Goal: Task Accomplishment & Management: Use online tool/utility

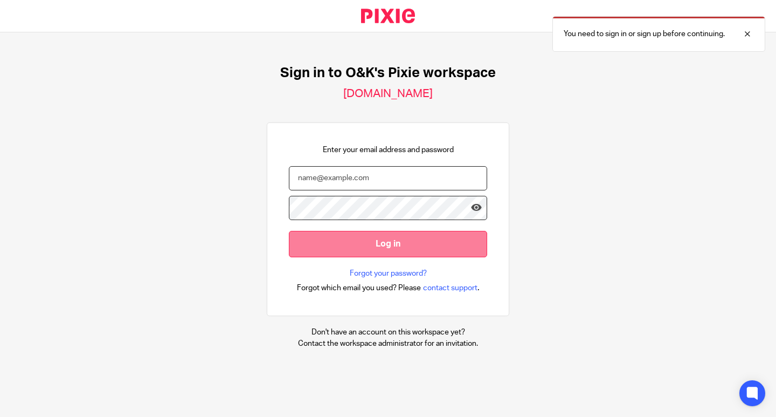
type input "[EMAIL_ADDRESS][DOMAIN_NAME]"
click at [373, 241] on input "Log in" at bounding box center [388, 244] width 198 height 26
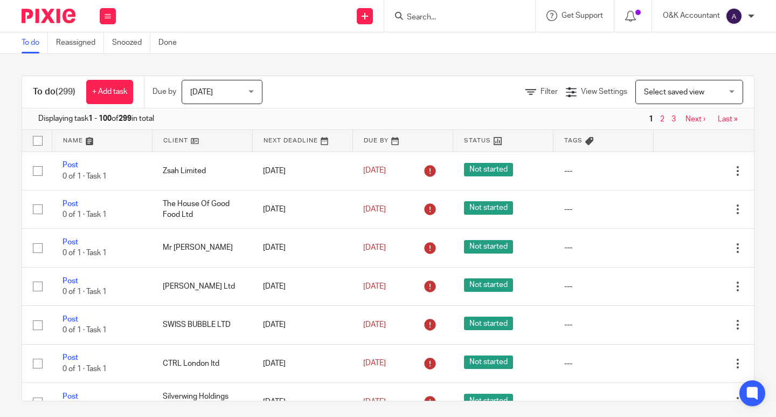
click at [418, 17] on input "Search" at bounding box center [454, 18] width 97 height 10
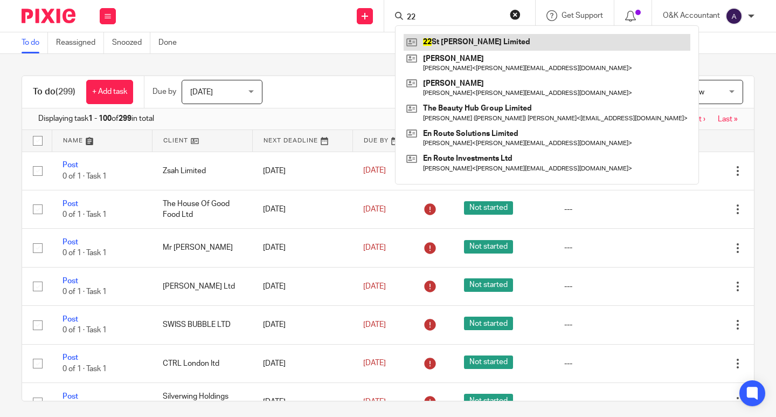
type input "22"
click at [468, 44] on link at bounding box center [547, 42] width 287 height 16
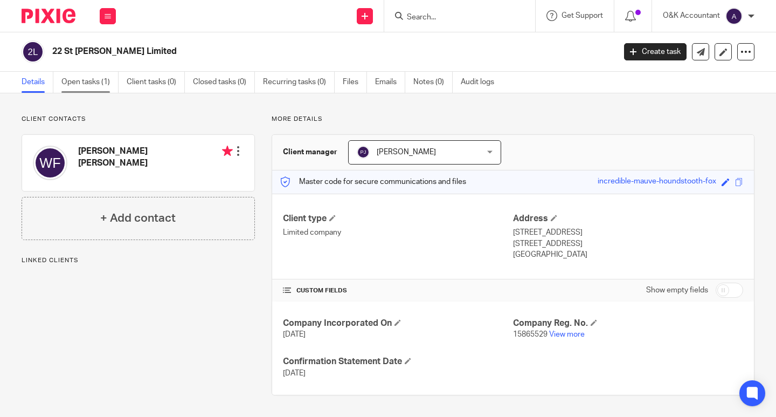
click at [72, 80] on link "Open tasks (1)" at bounding box center [89, 82] width 57 height 21
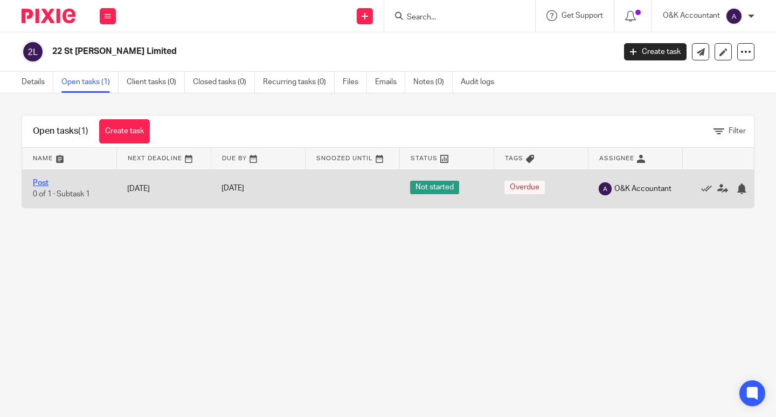
click at [46, 181] on link "Post" at bounding box center [41, 183] width 16 height 8
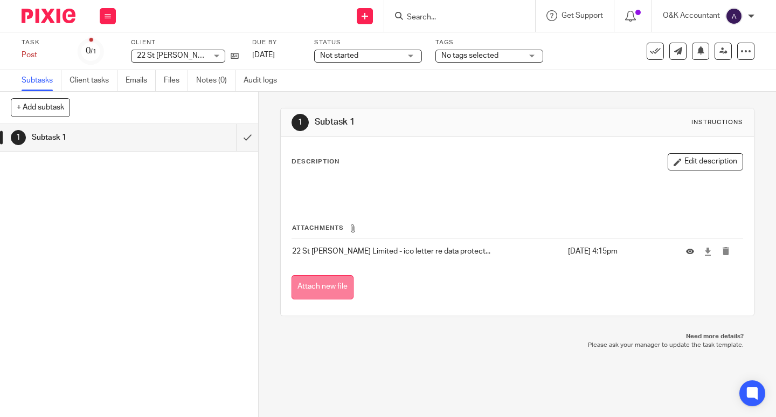
click at [314, 290] on button "Attach new file" at bounding box center [323, 287] width 62 height 24
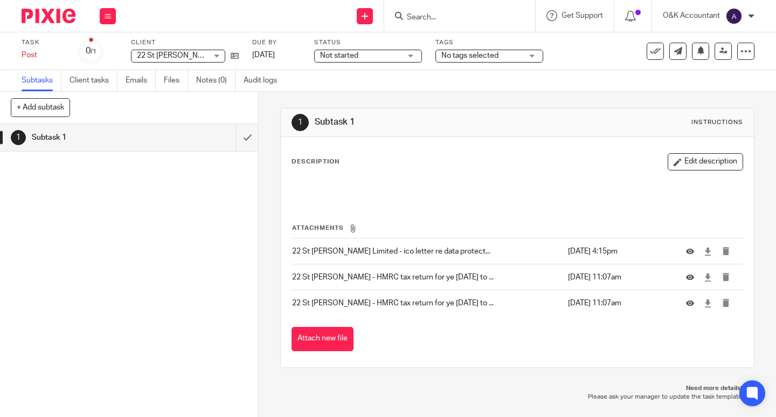
click at [413, 16] on input "Search" at bounding box center [454, 18] width 97 height 10
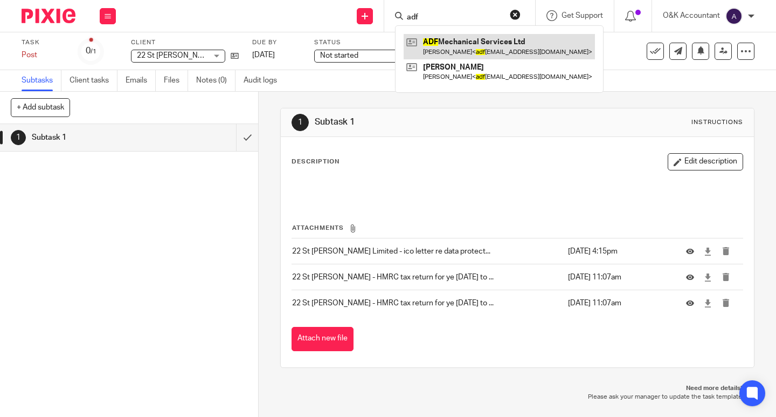
type input "adf"
click at [436, 40] on link at bounding box center [499, 46] width 191 height 25
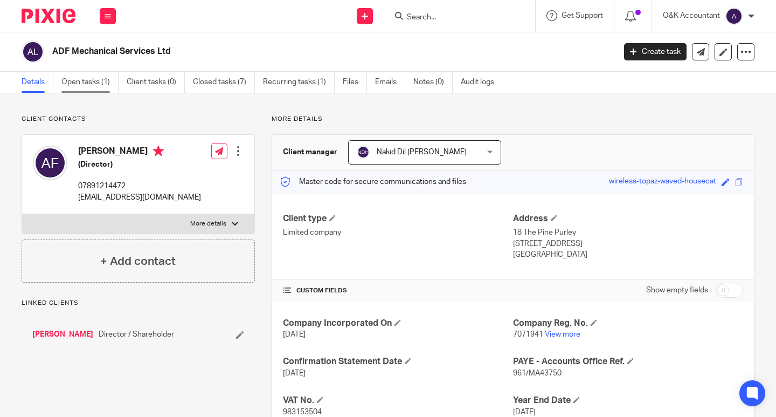
click at [82, 84] on link "Open tasks (1)" at bounding box center [89, 82] width 57 height 21
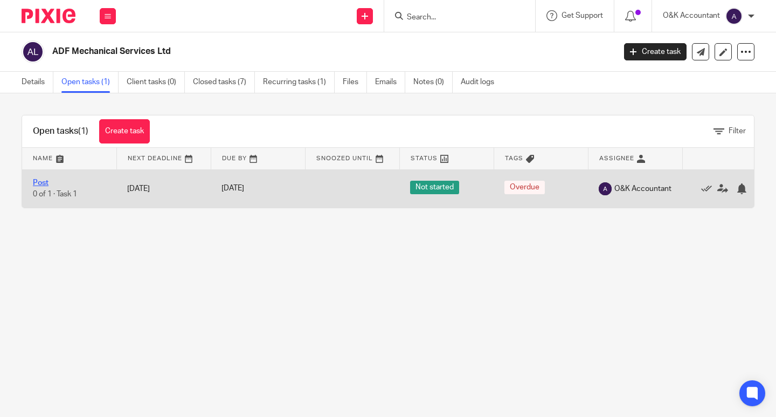
click at [34, 184] on link "Post" at bounding box center [41, 183] width 16 height 8
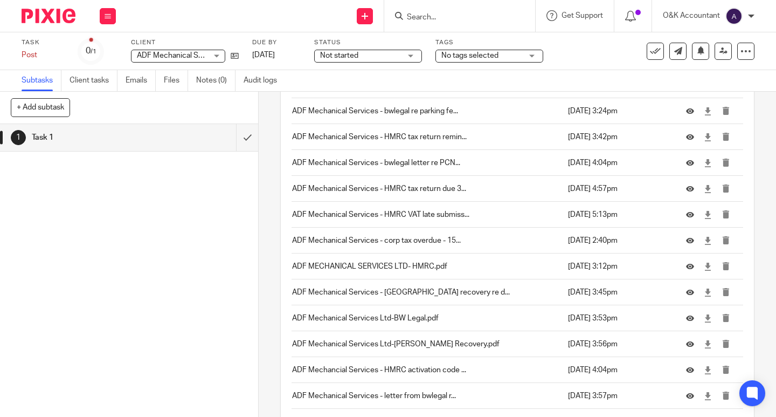
scroll to position [476, 0]
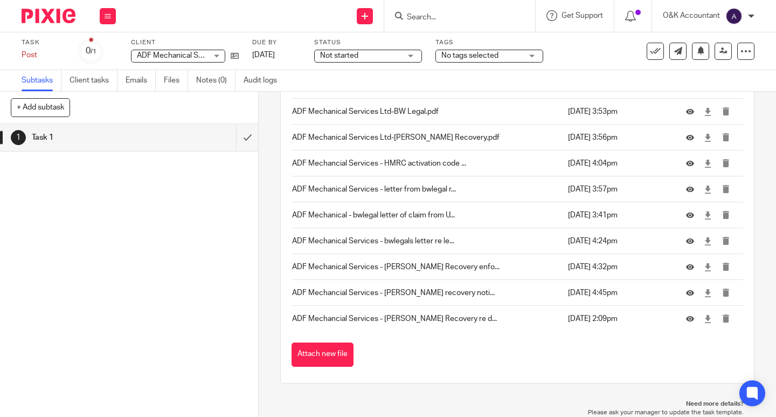
click at [338, 351] on button "Attach new file" at bounding box center [323, 354] width 62 height 24
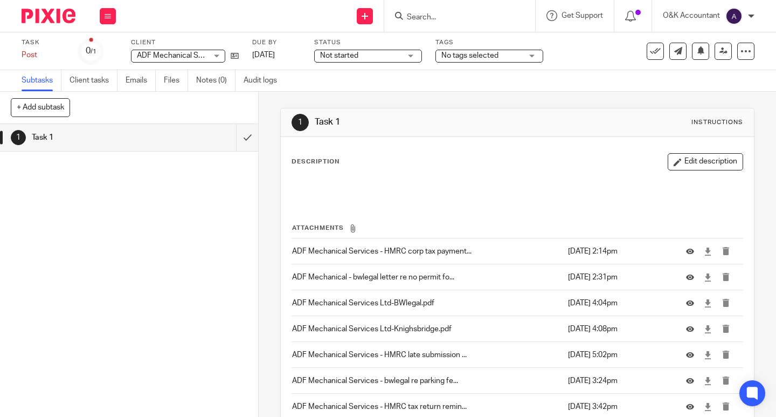
click at [412, 19] on input "Search" at bounding box center [454, 18] width 97 height 10
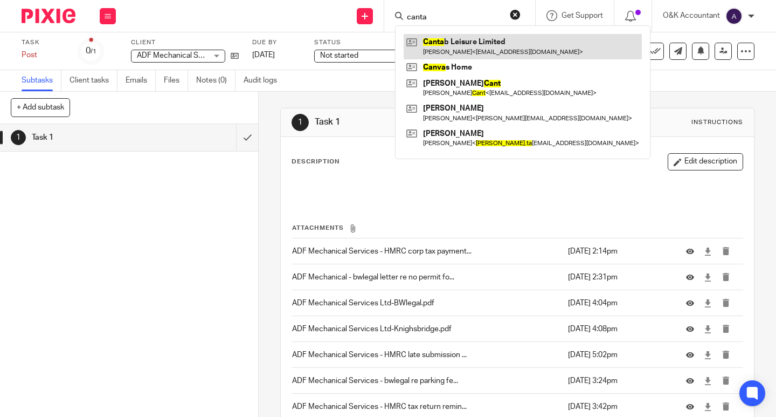
type input "canta"
click at [491, 46] on link at bounding box center [523, 46] width 238 height 25
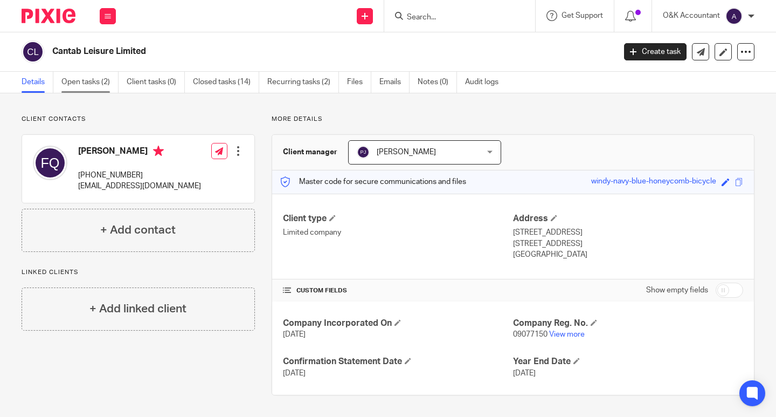
click at [87, 80] on link "Open tasks (2)" at bounding box center [89, 82] width 57 height 21
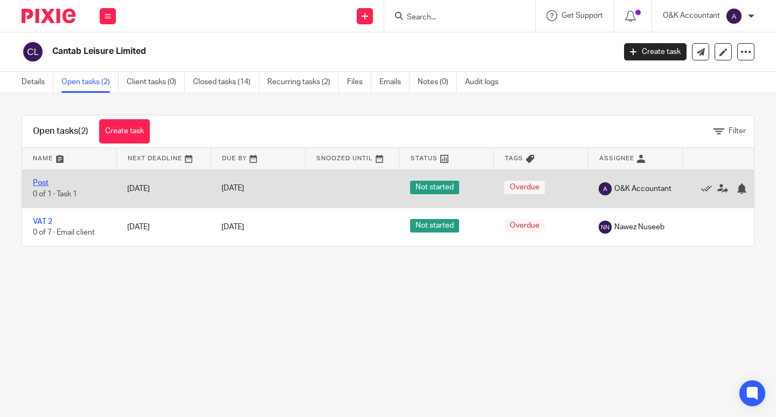
click at [44, 183] on link "Post" at bounding box center [41, 183] width 16 height 8
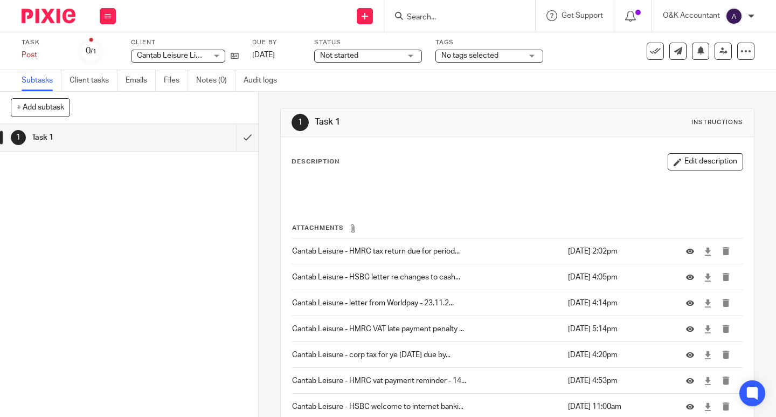
scroll to position [114, 0]
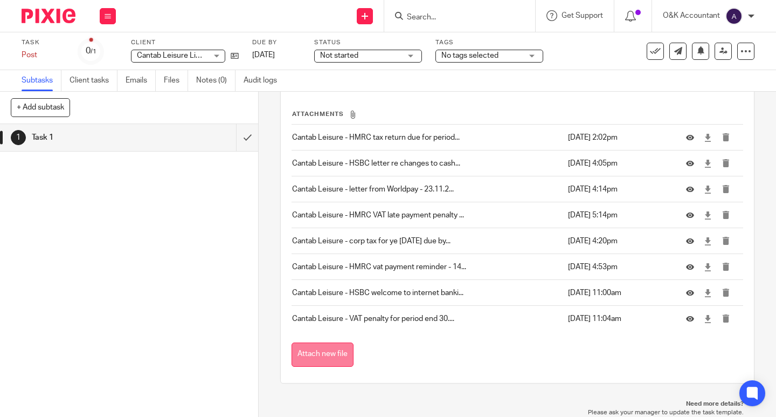
click at [324, 355] on button "Attach new file" at bounding box center [323, 354] width 62 height 24
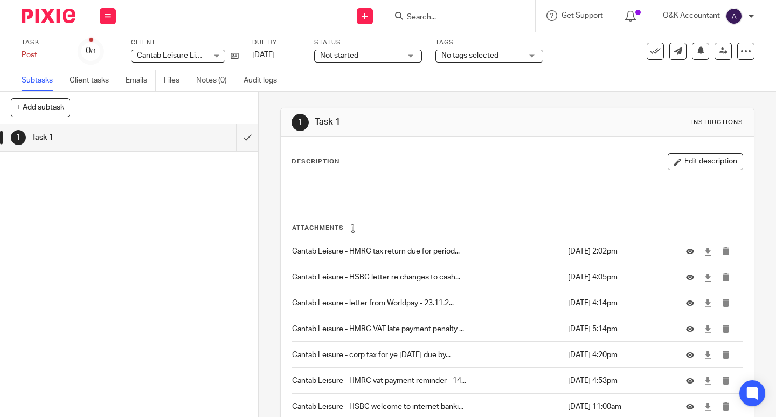
click at [431, 15] on input "Search" at bounding box center [454, 18] width 97 height 10
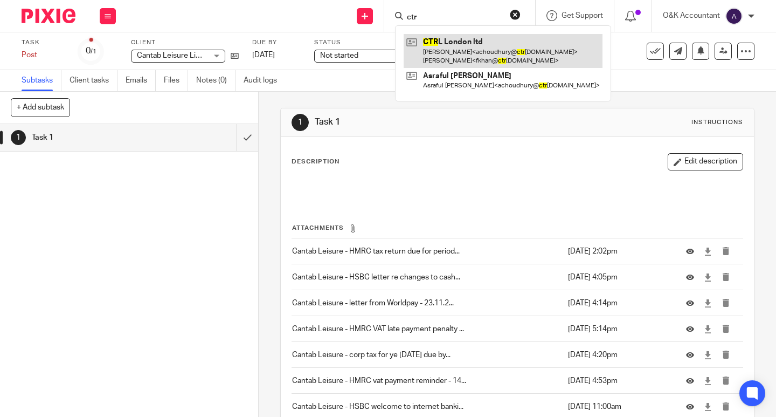
type input "ctr"
click at [436, 40] on link at bounding box center [503, 50] width 199 height 33
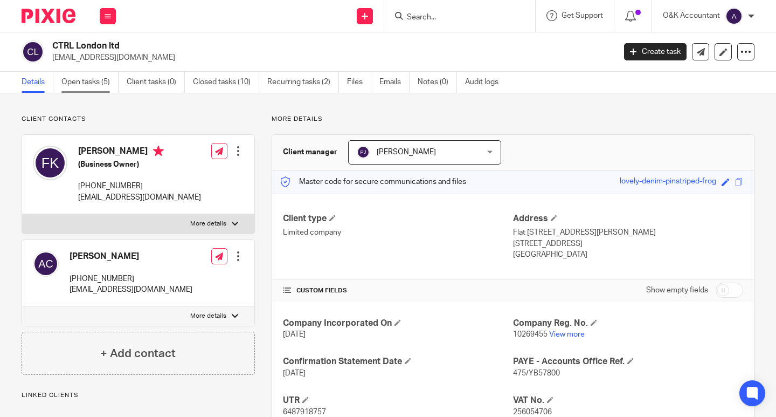
click at [89, 85] on link "Open tasks (5)" at bounding box center [89, 82] width 57 height 21
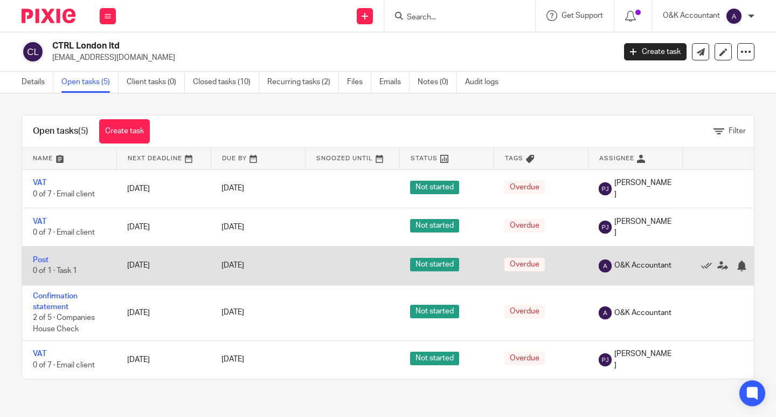
click at [39, 255] on td "Post 0 of 1 · Task 1" at bounding box center [69, 265] width 94 height 38
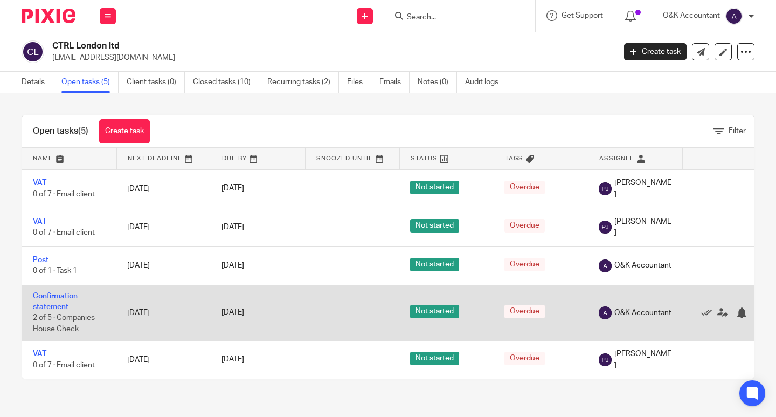
click at [436, 311] on span "Not started" at bounding box center [434, 310] width 49 height 13
click at [45, 303] on link "Confirmation statement" at bounding box center [55, 301] width 45 height 18
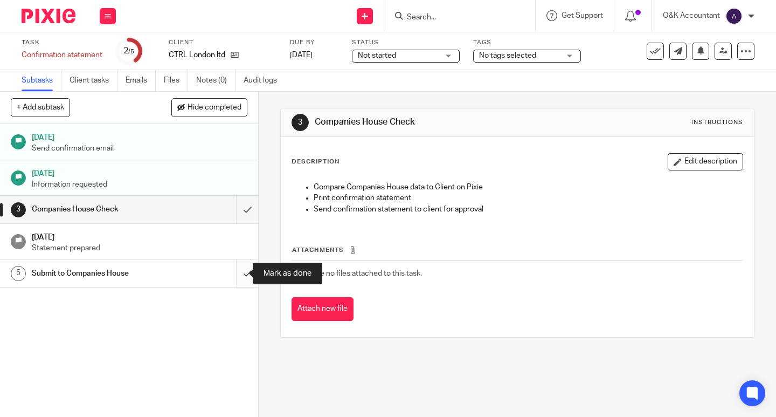
click at [240, 273] on input "submit" at bounding box center [129, 273] width 258 height 27
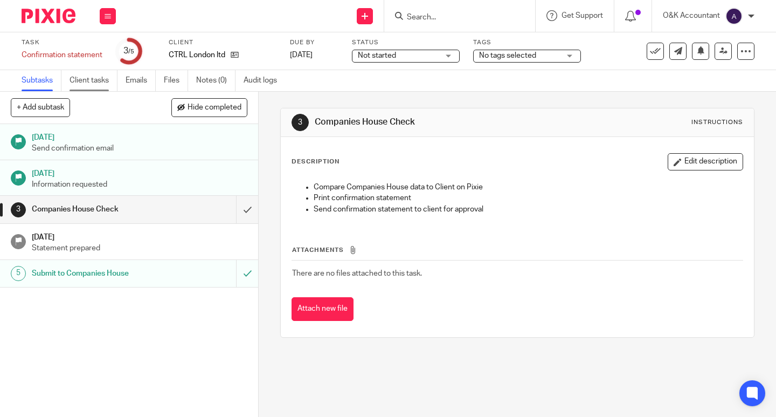
click at [87, 78] on link "Client tasks" at bounding box center [94, 80] width 48 height 21
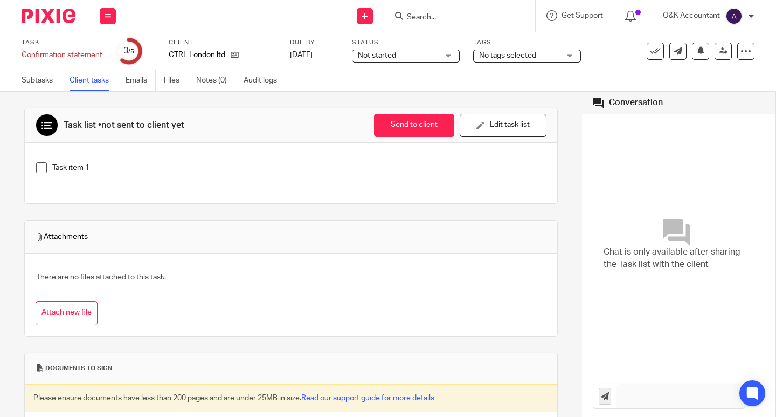
click at [87, 78] on link "Client tasks" at bounding box center [94, 80] width 48 height 21
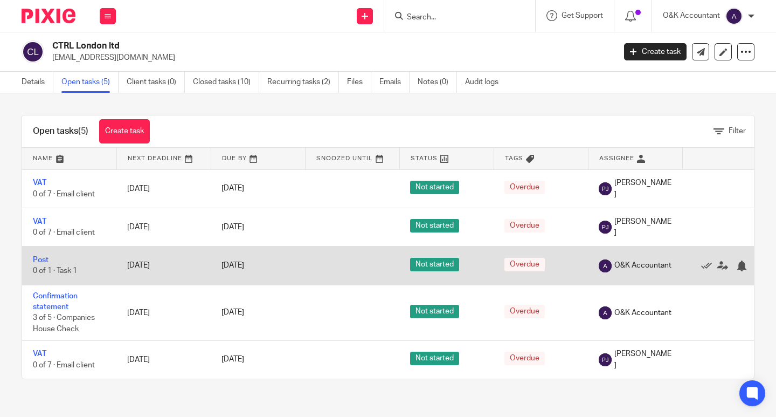
click at [40, 255] on td "Post 0 of 1 · Task 1" at bounding box center [69, 265] width 94 height 38
click at [41, 260] on link "Post" at bounding box center [41, 260] width 16 height 8
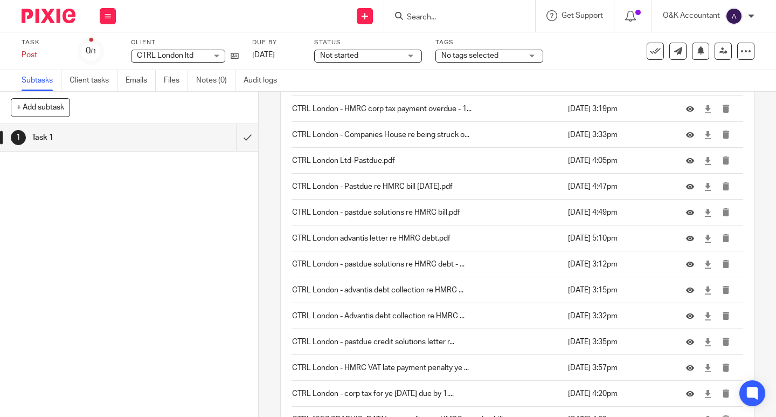
scroll to position [502, 0]
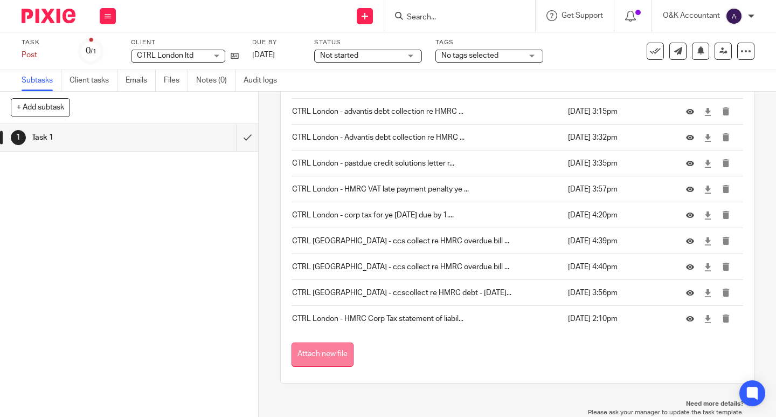
click at [314, 356] on button "Attach new file" at bounding box center [323, 354] width 62 height 24
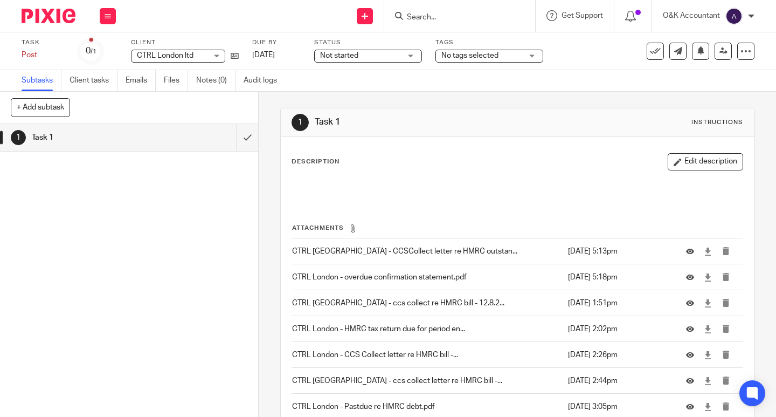
click at [414, 19] on input "Search" at bounding box center [454, 18] width 97 height 10
type input "cub"
click at [438, 45] on link at bounding box center [471, 42] width 134 height 16
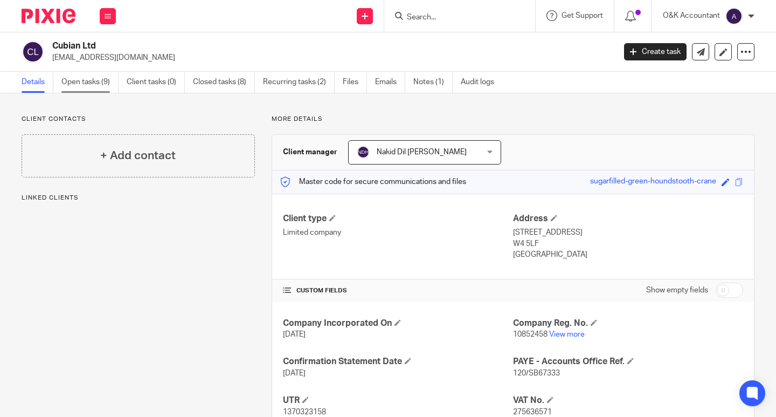
click at [89, 82] on link "Open tasks (9)" at bounding box center [89, 82] width 57 height 21
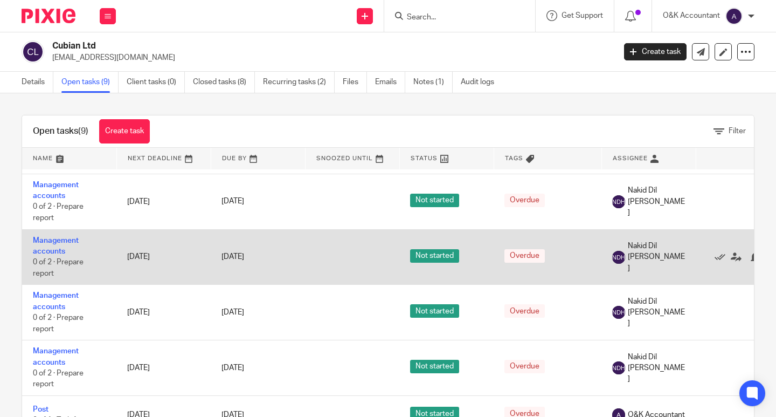
scroll to position [240, 0]
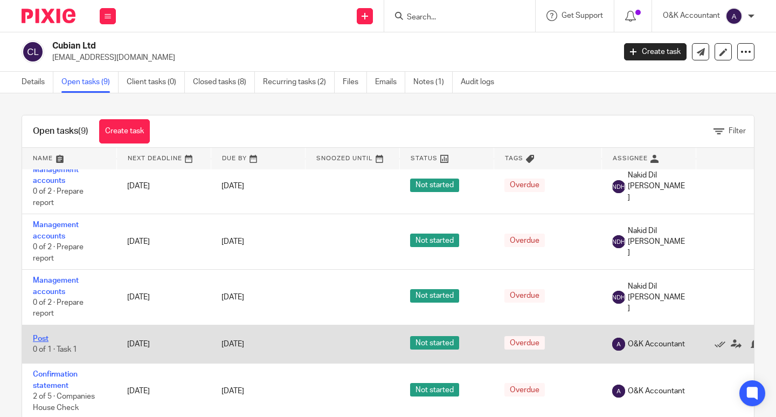
click at [34, 335] on link "Post" at bounding box center [41, 339] width 16 height 8
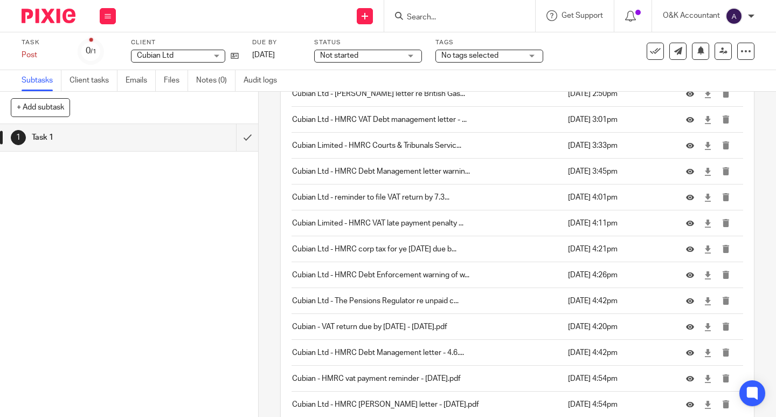
scroll to position [838, 0]
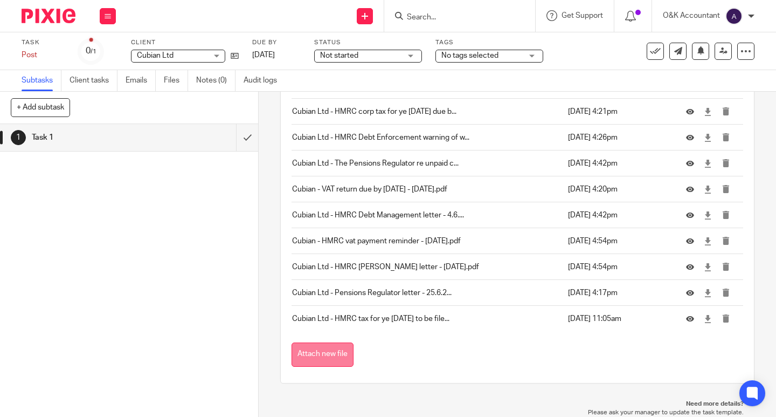
click at [339, 349] on button "Attach new file" at bounding box center [323, 354] width 62 height 24
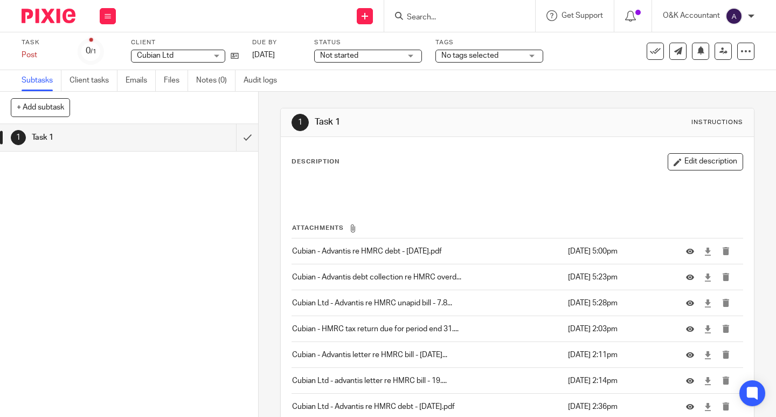
click at [414, 13] on input "Search" at bounding box center [454, 18] width 97 height 10
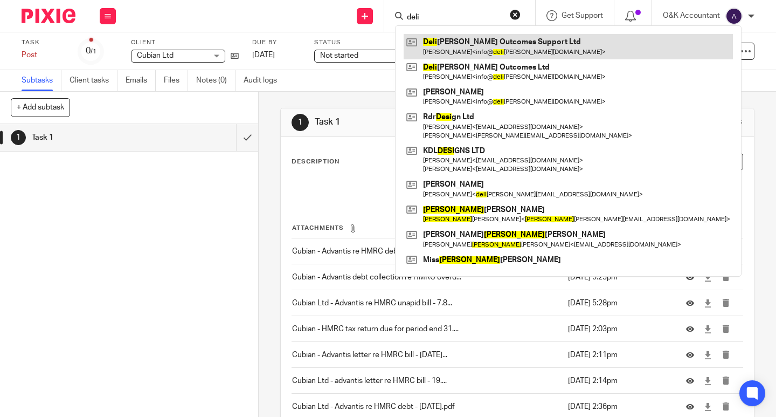
type input "deli"
click at [446, 41] on link at bounding box center [568, 46] width 329 height 25
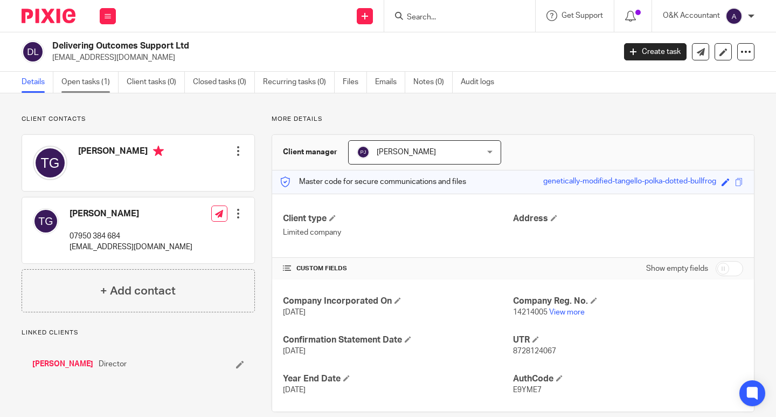
click at [91, 83] on link "Open tasks (1)" at bounding box center [89, 82] width 57 height 21
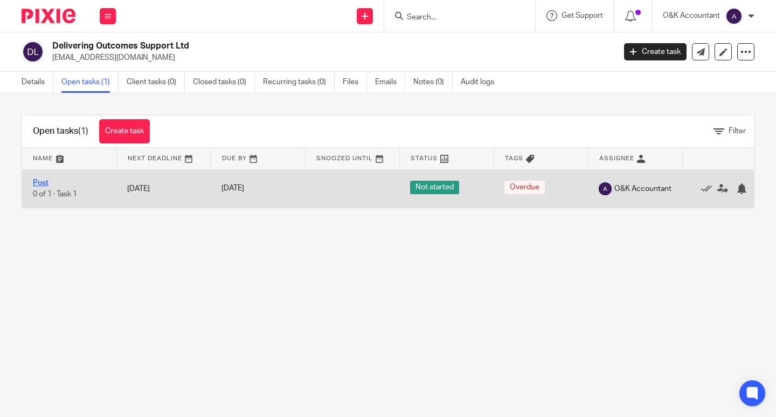
click at [43, 185] on link "Post" at bounding box center [41, 183] width 16 height 8
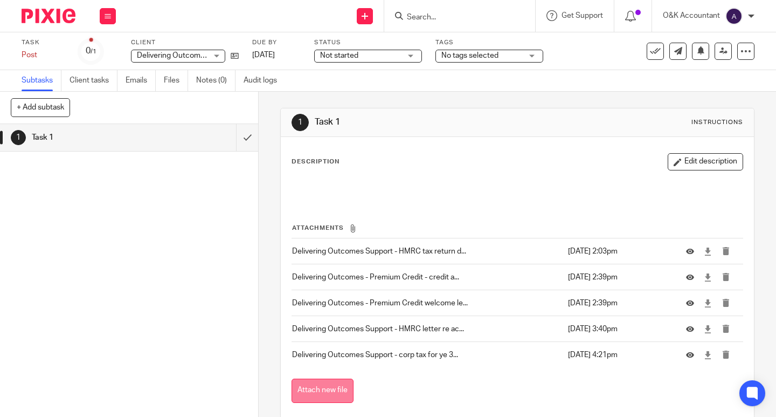
click at [331, 388] on button "Attach new file" at bounding box center [323, 390] width 62 height 24
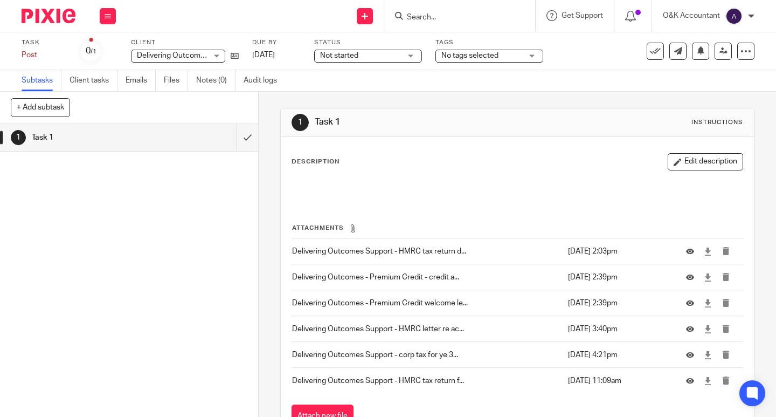
click at [441, 18] on input "Search" at bounding box center [454, 18] width 97 height 10
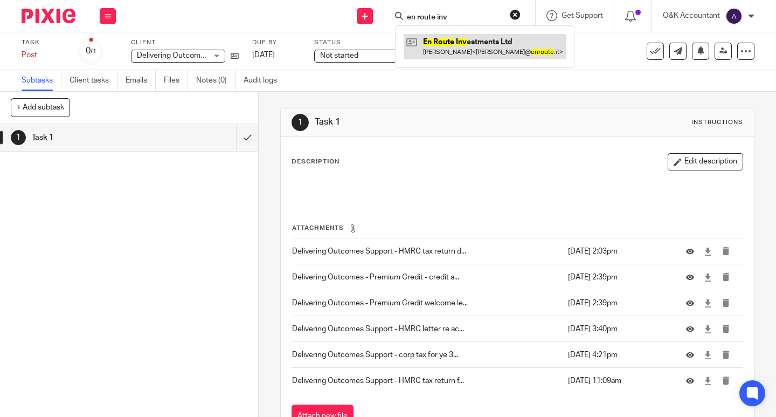
type input "en route inv"
click at [438, 43] on link at bounding box center [485, 46] width 162 height 25
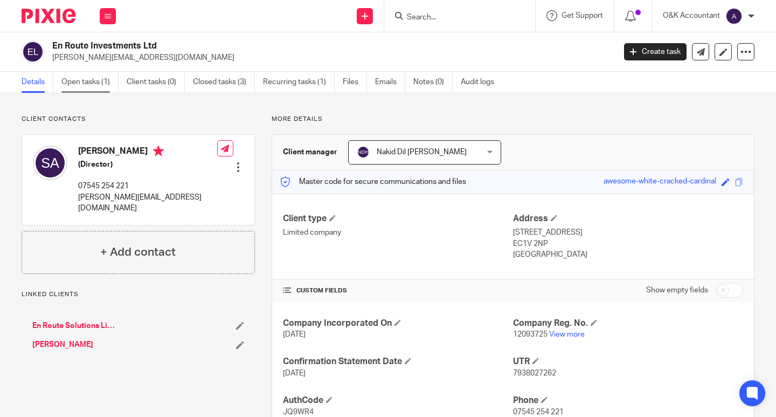
click at [72, 81] on link "Open tasks (1)" at bounding box center [89, 82] width 57 height 21
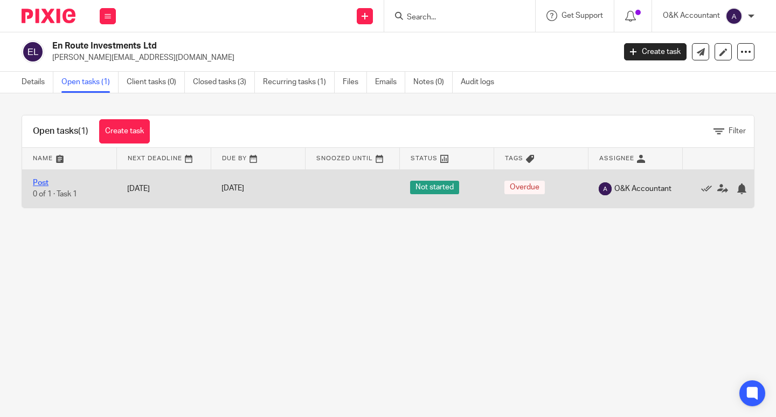
click at [47, 180] on link "Post" at bounding box center [41, 183] width 16 height 8
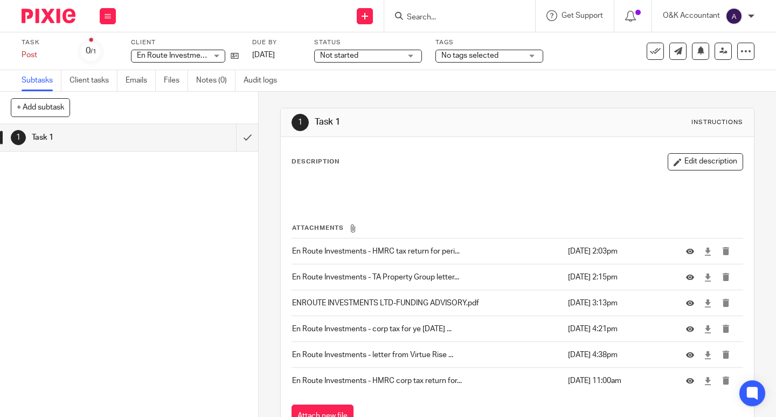
scroll to position [62, 0]
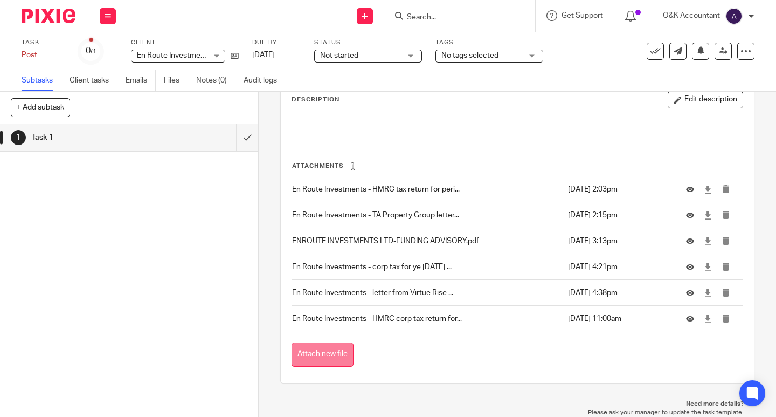
click at [309, 351] on button "Attach new file" at bounding box center [323, 354] width 62 height 24
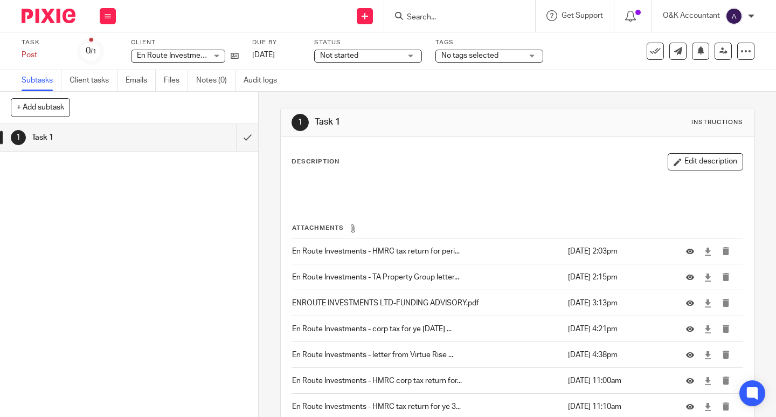
click at [407, 19] on input "Search" at bounding box center [454, 18] width 97 height 10
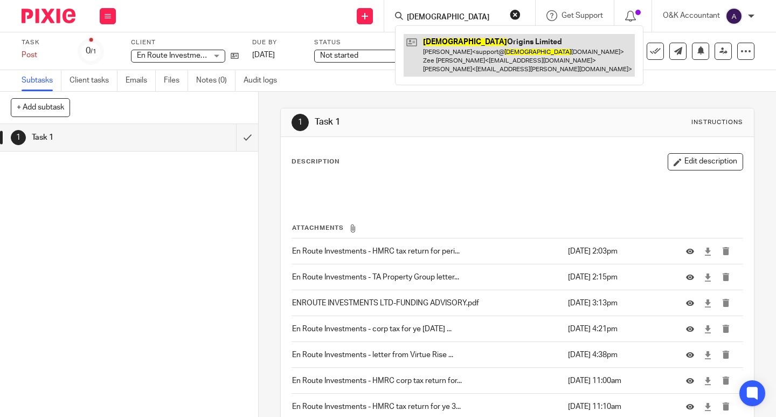
type input "[DEMOGRAPHIC_DATA]"
click at [463, 51] on link at bounding box center [519, 55] width 231 height 43
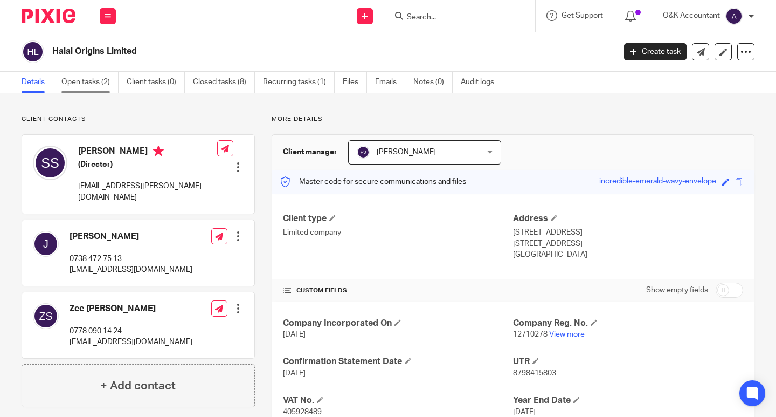
click at [73, 79] on link "Open tasks (2)" at bounding box center [89, 82] width 57 height 21
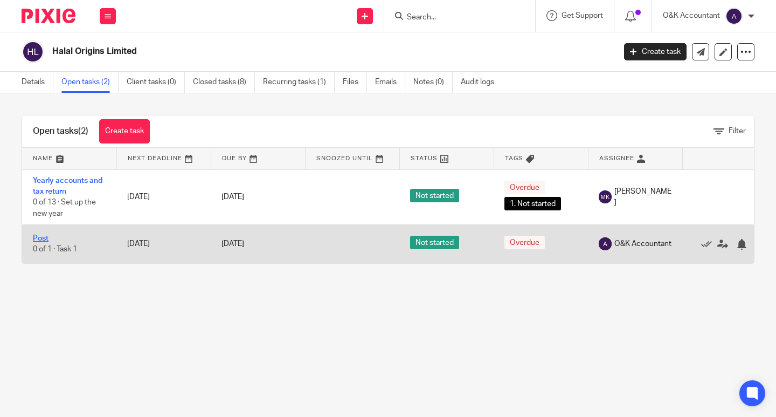
click at [44, 239] on link "Post" at bounding box center [41, 238] width 16 height 8
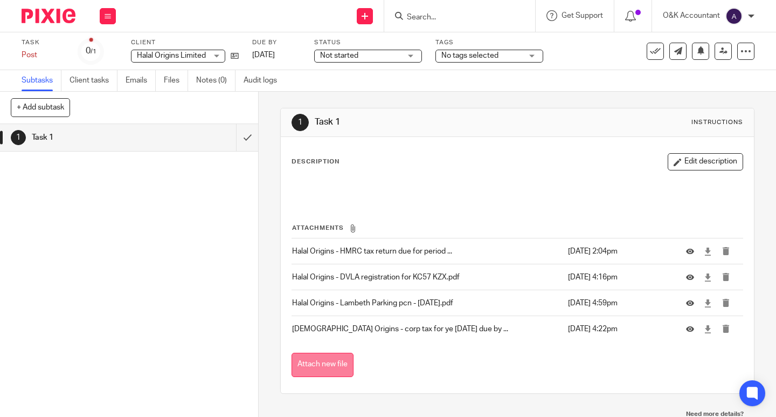
click at [308, 363] on button "Attach new file" at bounding box center [323, 364] width 62 height 24
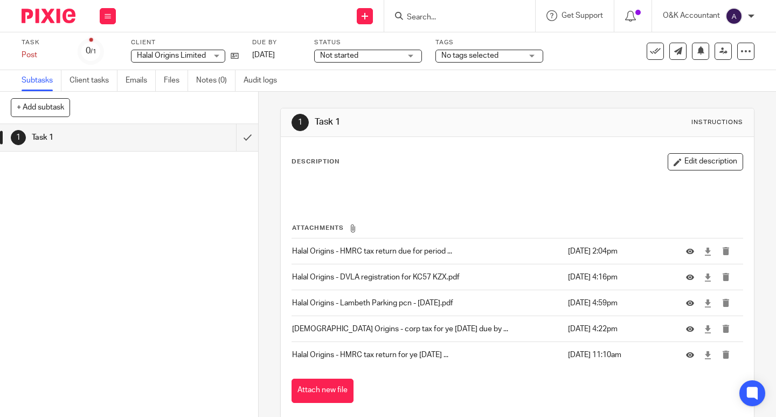
click at [419, 20] on input "Search" at bounding box center [454, 18] width 97 height 10
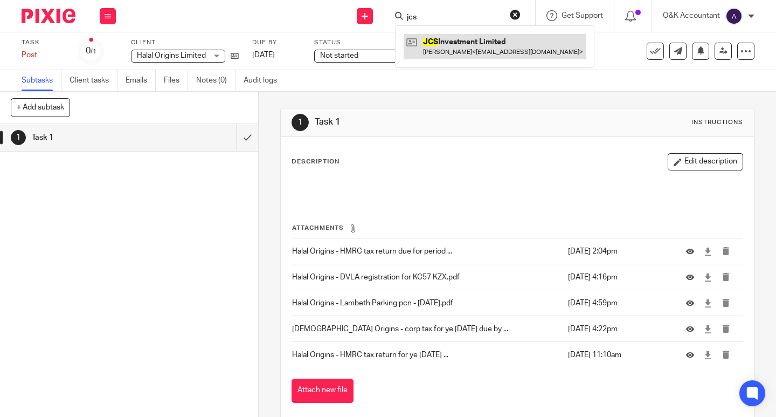
type input "jcs"
click at [443, 42] on link at bounding box center [495, 46] width 182 height 25
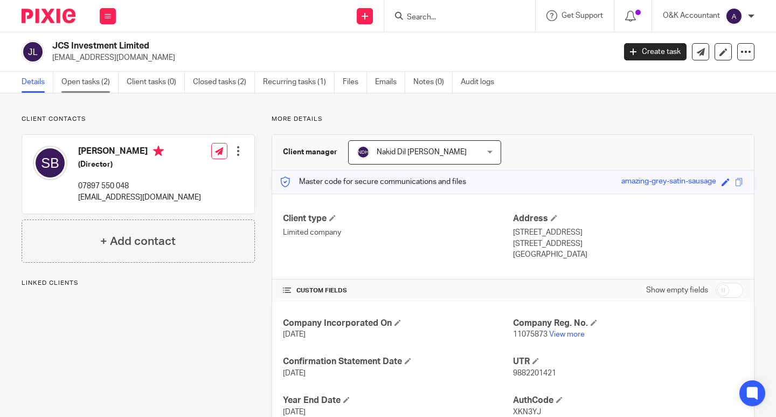
click at [69, 83] on link "Open tasks (2)" at bounding box center [89, 82] width 57 height 21
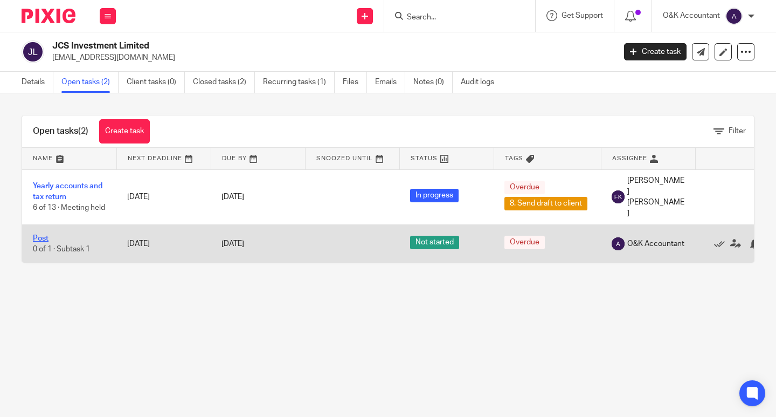
click at [34, 234] on link "Post" at bounding box center [41, 238] width 16 height 8
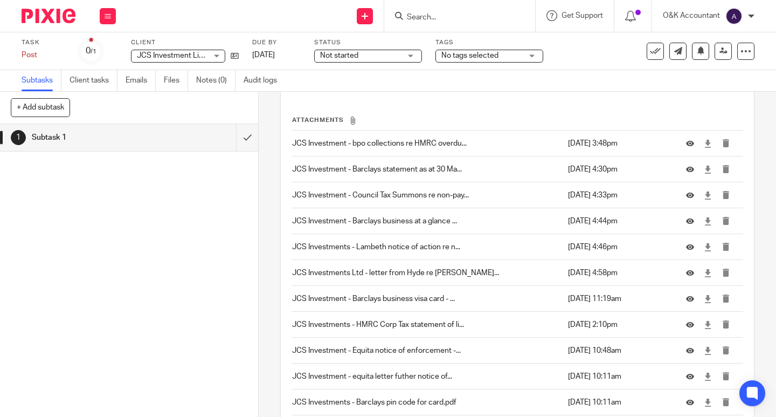
scroll to position [269, 0]
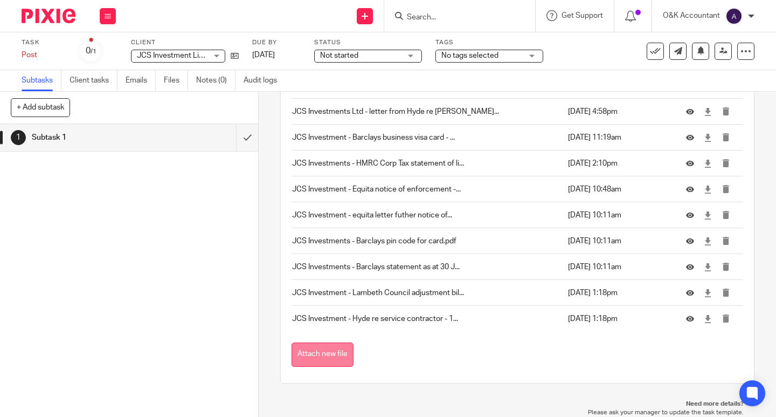
click at [309, 357] on button "Attach new file" at bounding box center [323, 354] width 62 height 24
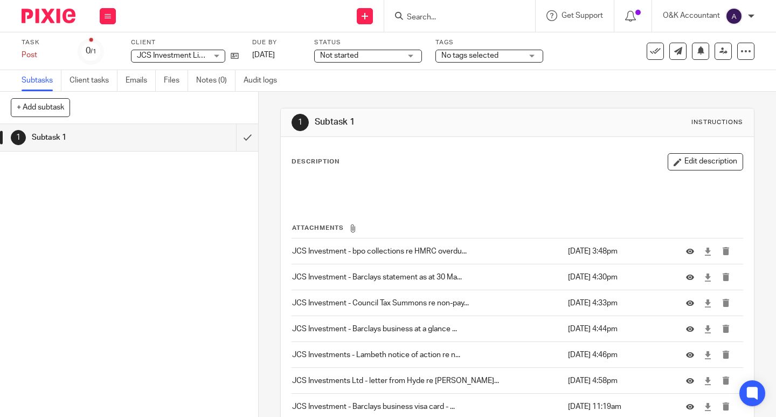
click at [408, 14] on input "Search" at bounding box center [454, 18] width 97 height 10
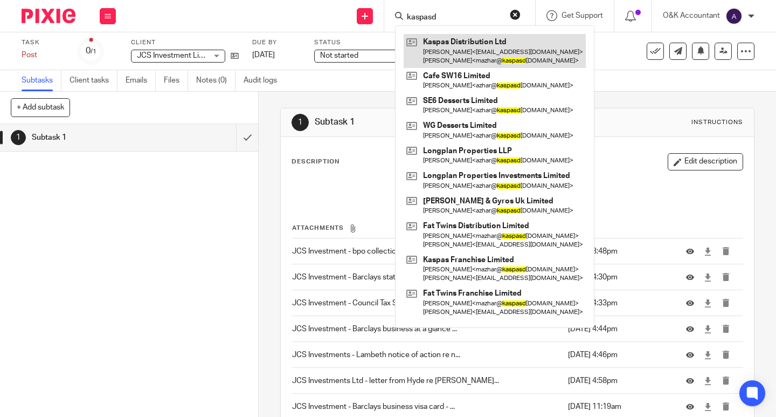
type input "kaspasd"
click at [458, 52] on link at bounding box center [495, 50] width 182 height 33
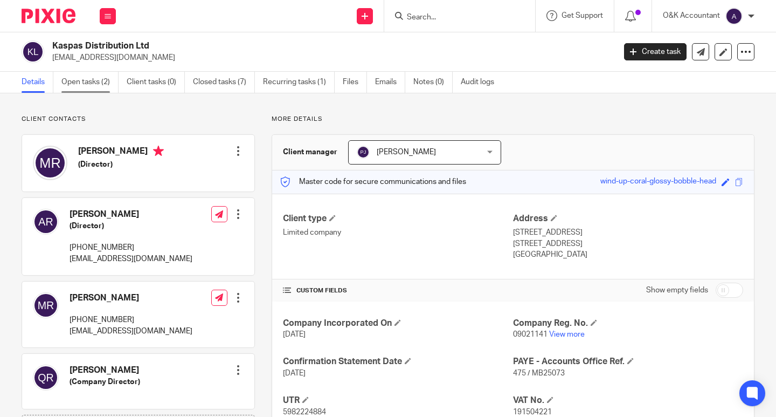
click at [85, 79] on link "Open tasks (2)" at bounding box center [89, 82] width 57 height 21
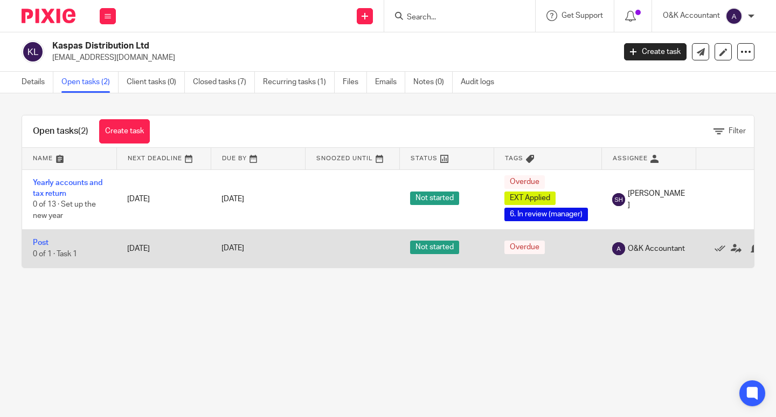
click at [47, 238] on td "Post 0 of 1 · Task 1" at bounding box center [69, 248] width 94 height 38
click at [46, 241] on link "Post" at bounding box center [41, 243] width 16 height 8
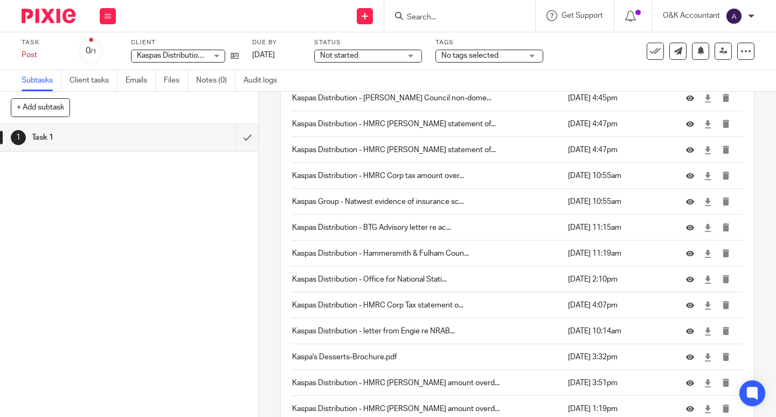
scroll to position [1329, 0]
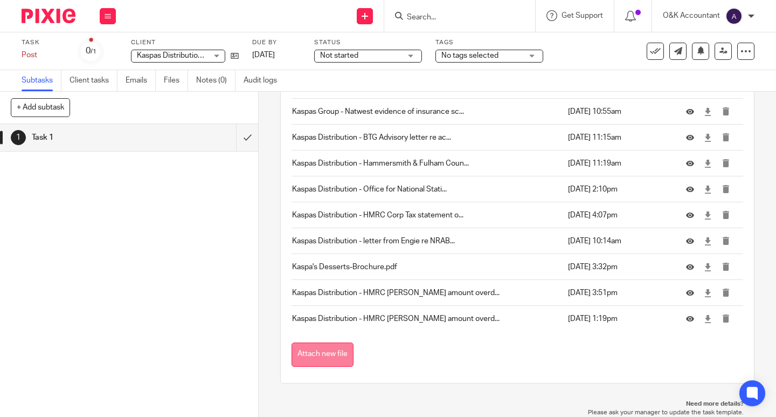
click at [300, 347] on button "Attach new file" at bounding box center [323, 354] width 62 height 24
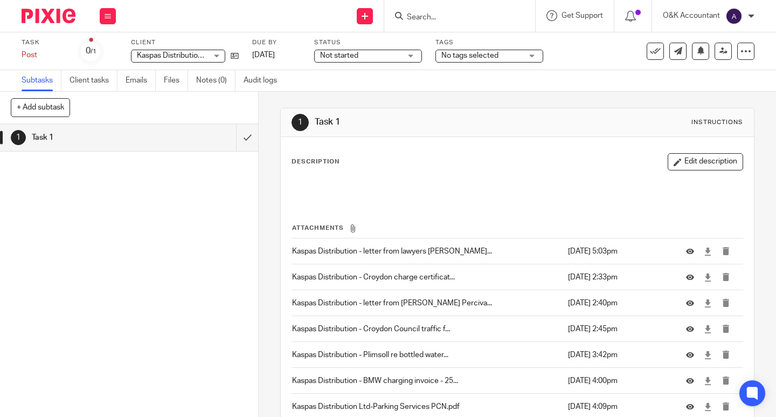
click at [455, 15] on input "Search" at bounding box center [454, 18] width 97 height 10
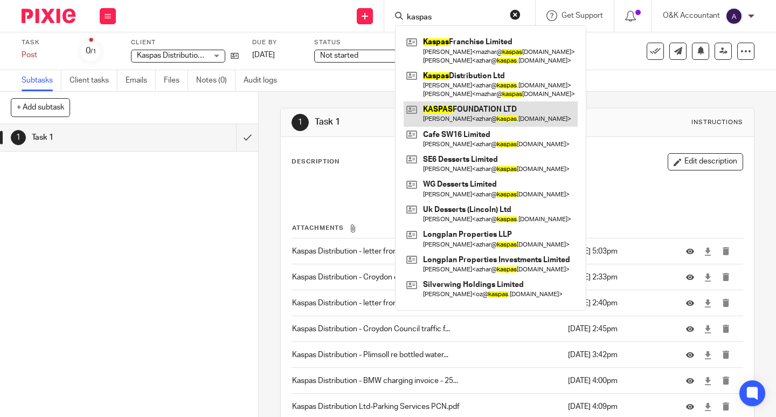
type input "kaspas"
click at [507, 111] on link at bounding box center [491, 113] width 174 height 25
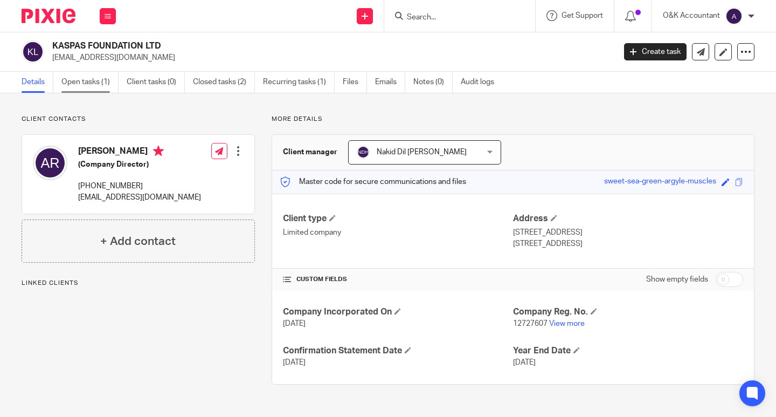
click at [81, 86] on link "Open tasks (1)" at bounding box center [89, 82] width 57 height 21
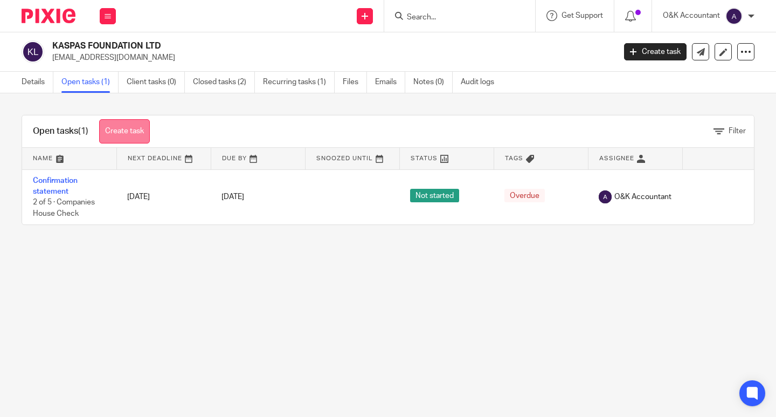
click at [134, 123] on link "Create task" at bounding box center [124, 131] width 51 height 24
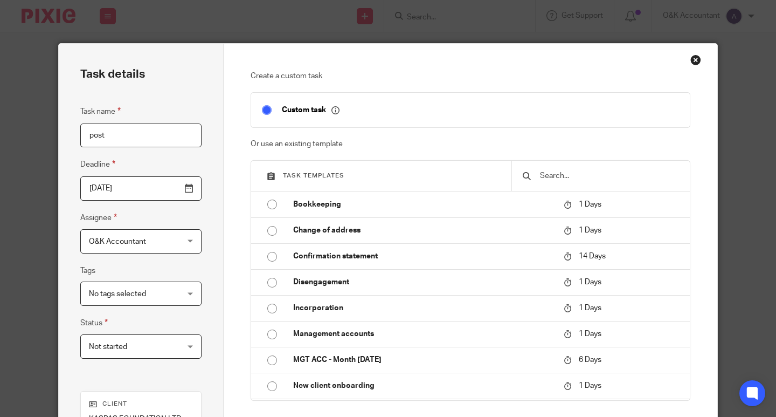
scroll to position [184, 0]
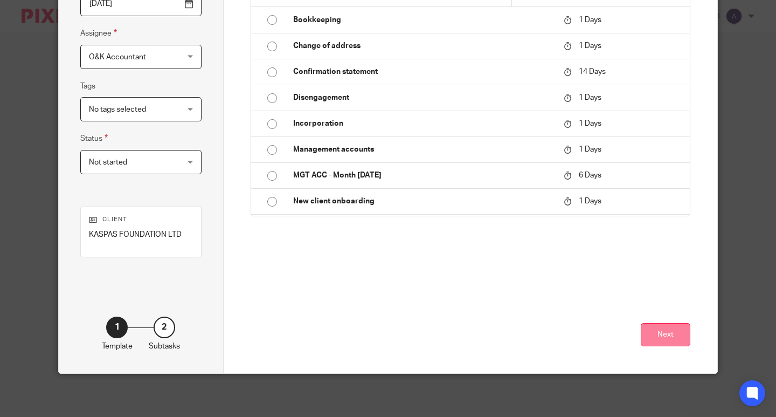
type input "post"
click at [670, 334] on button "Next" at bounding box center [666, 334] width 50 height 23
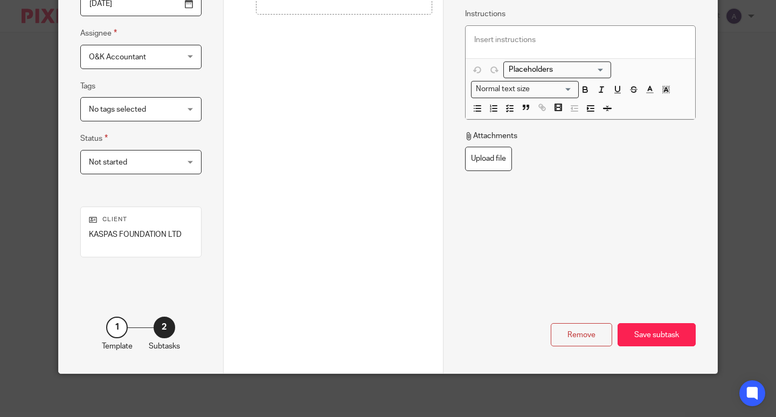
click at [670, 334] on div "Save subtask" at bounding box center [657, 334] width 78 height 23
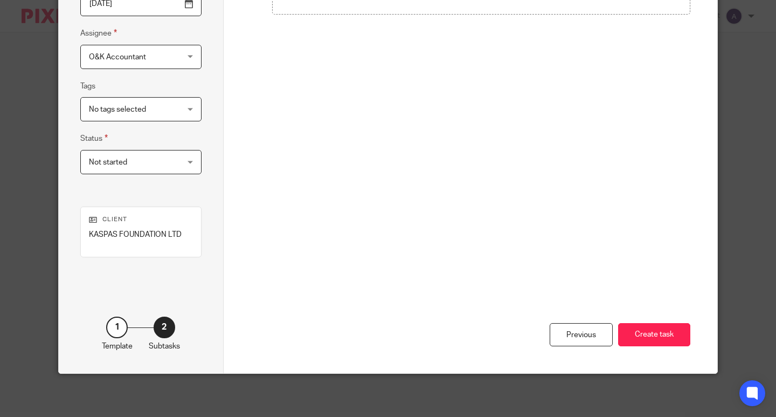
click at [670, 334] on button "Create task" at bounding box center [654, 334] width 72 height 23
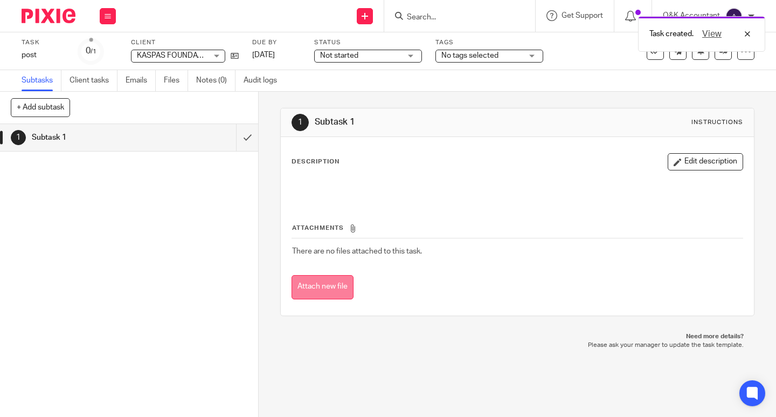
click at [339, 290] on button "Attach new file" at bounding box center [323, 287] width 62 height 24
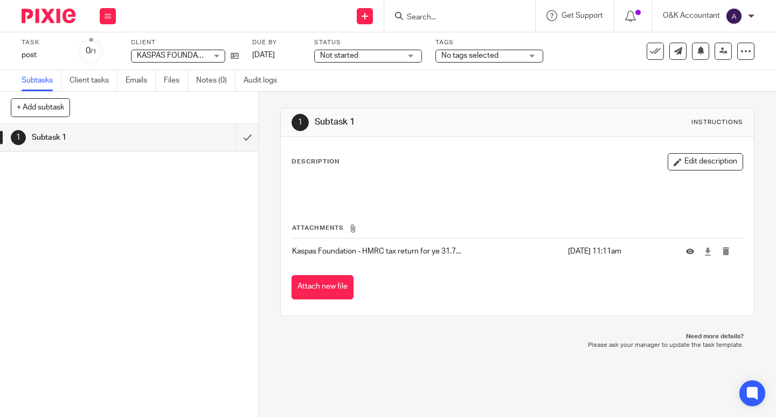
click at [420, 21] on input "Search" at bounding box center [454, 18] width 97 height 10
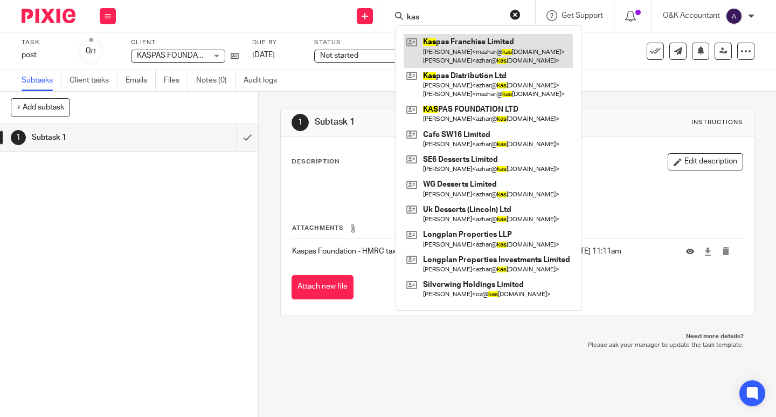
type input "kas"
click at [439, 44] on link at bounding box center [488, 50] width 169 height 33
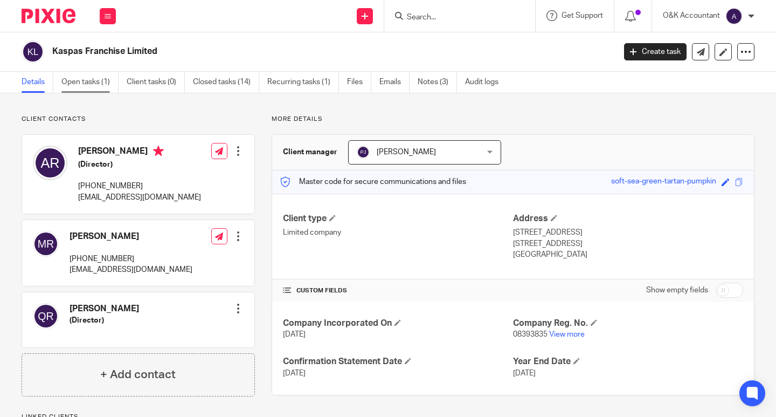
click at [73, 85] on link "Open tasks (1)" at bounding box center [89, 82] width 57 height 21
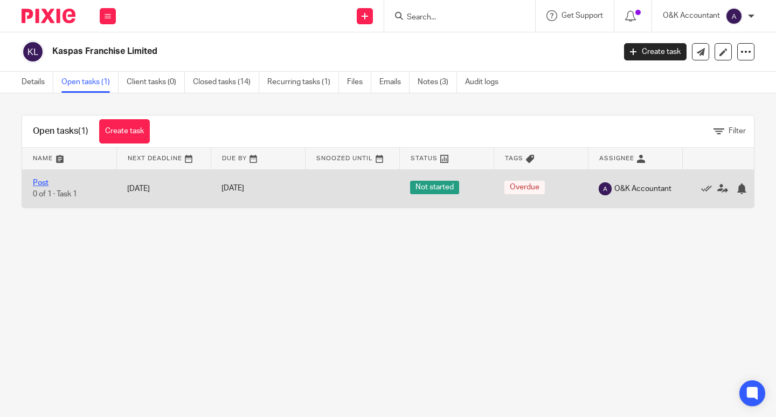
click at [44, 183] on link "Post" at bounding box center [41, 183] width 16 height 8
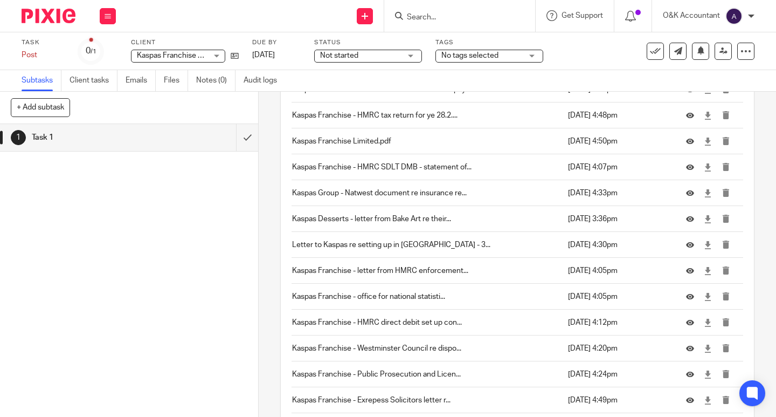
scroll to position [1640, 0]
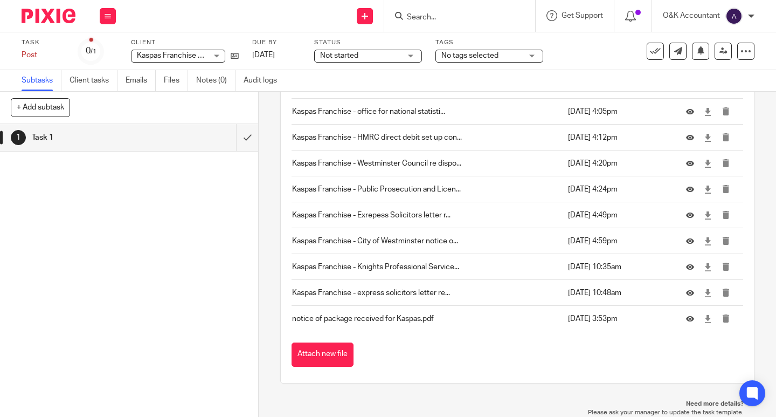
click at [317, 350] on button "Attach new file" at bounding box center [323, 354] width 62 height 24
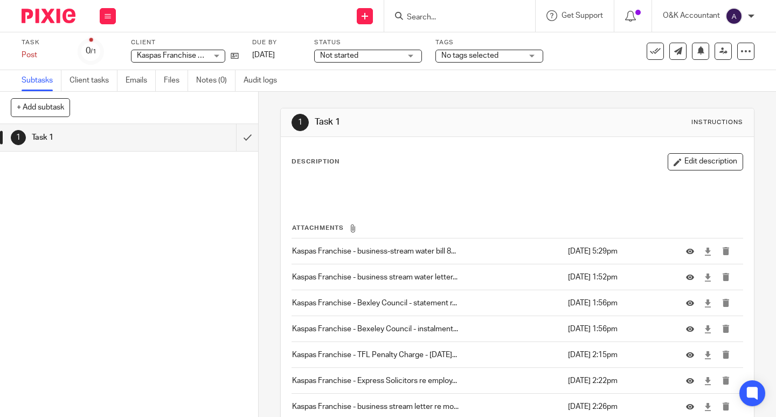
click at [431, 16] on input "Search" at bounding box center [454, 18] width 97 height 10
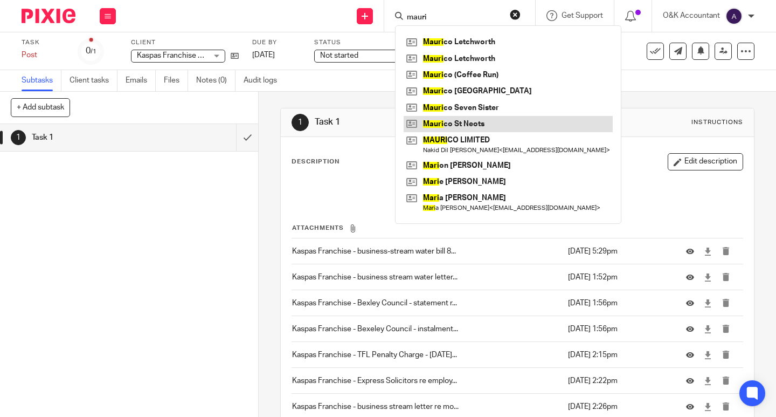
type input "mauri"
click at [472, 124] on link at bounding box center [508, 124] width 209 height 16
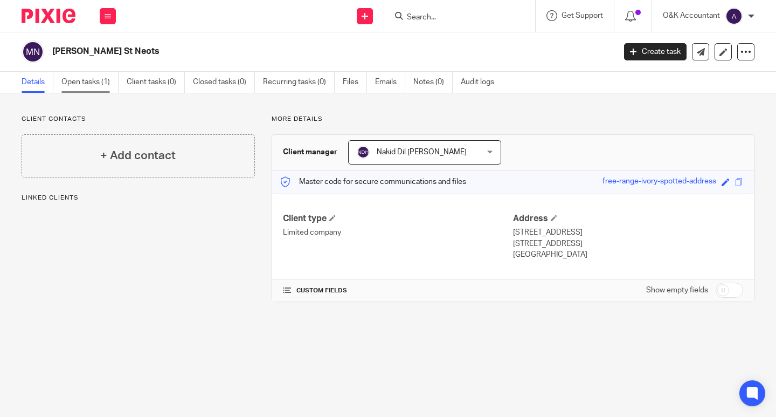
click at [96, 85] on link "Open tasks (1)" at bounding box center [89, 82] width 57 height 21
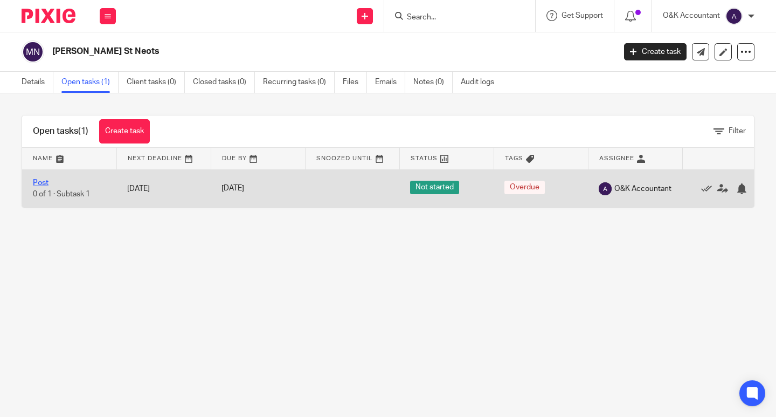
click at [41, 185] on link "Post" at bounding box center [41, 183] width 16 height 8
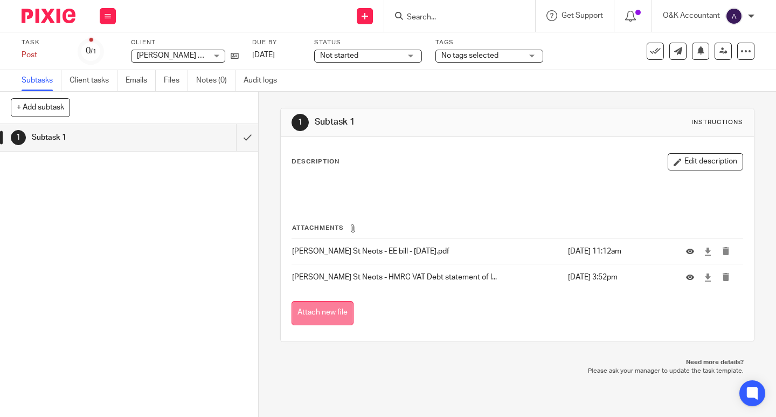
click at [319, 311] on button "Attach new file" at bounding box center [323, 313] width 62 height 24
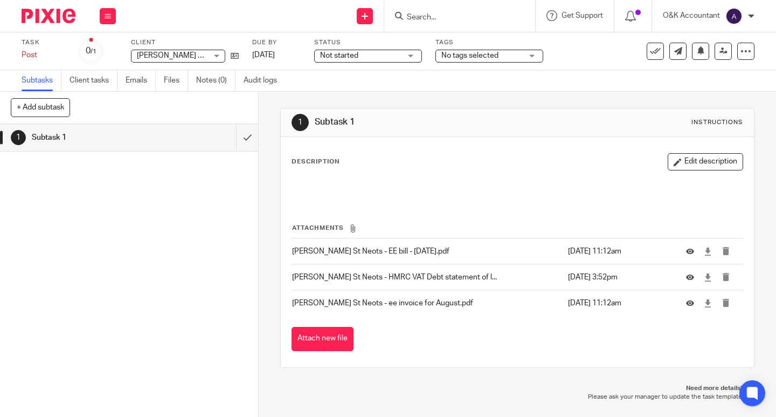
click at [435, 23] on div at bounding box center [459, 16] width 151 height 32
click at [434, 19] on input "Search" at bounding box center [454, 18] width 97 height 10
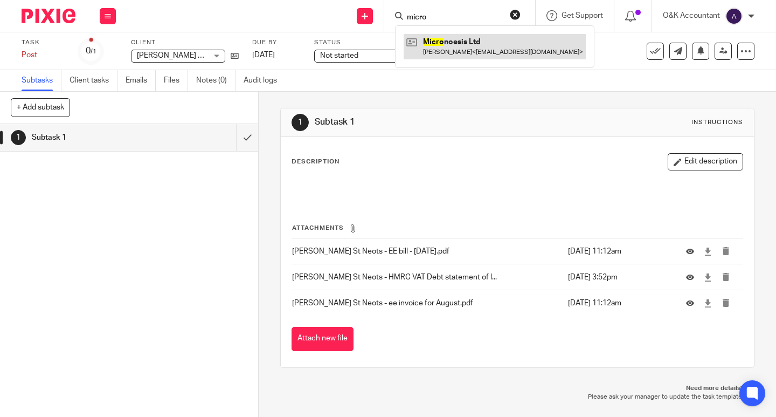
type input "micro"
click at [469, 49] on link at bounding box center [495, 46] width 182 height 25
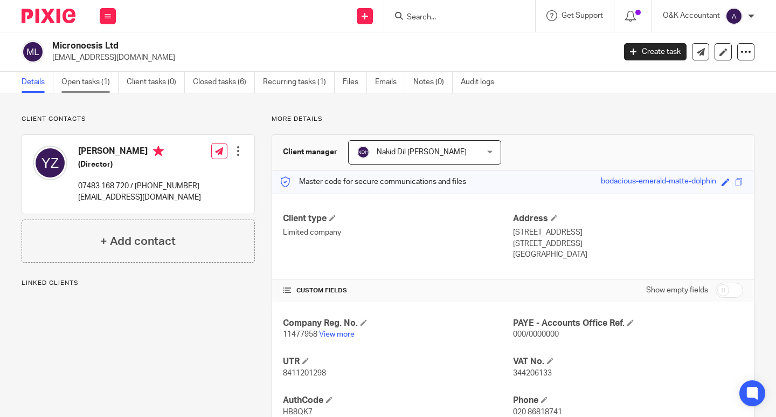
click at [78, 82] on link "Open tasks (1)" at bounding box center [89, 82] width 57 height 21
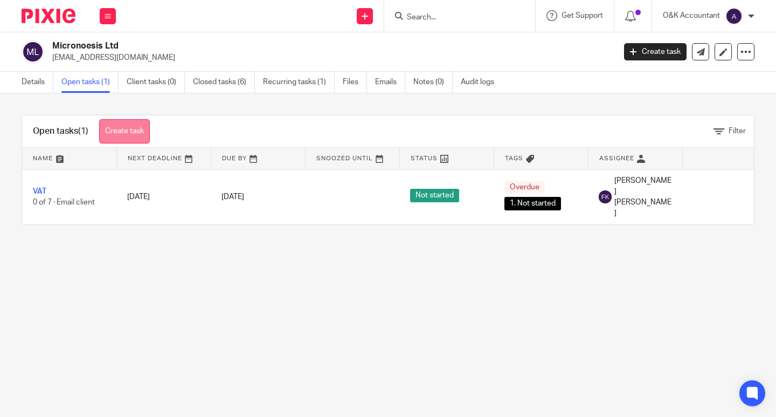
click at [136, 134] on link "Create task" at bounding box center [124, 131] width 51 height 24
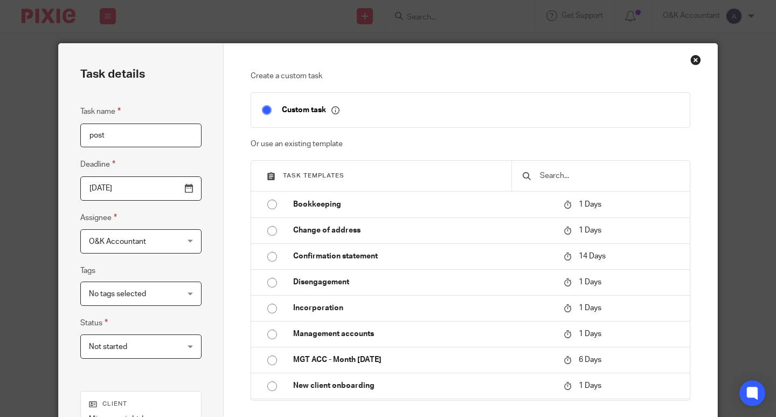
scroll to position [184, 0]
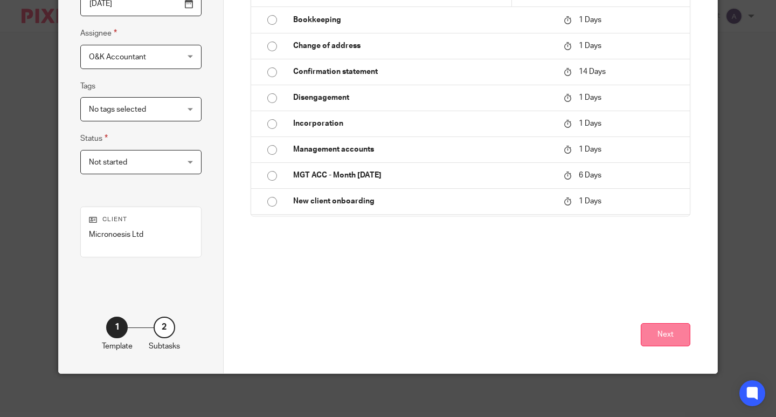
type input "post"
click at [643, 328] on button "Next" at bounding box center [666, 334] width 50 height 23
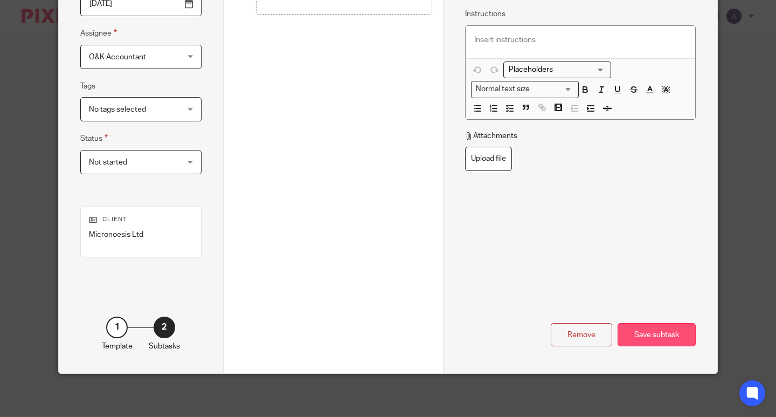
click at [651, 333] on div "Save subtask" at bounding box center [657, 334] width 78 height 23
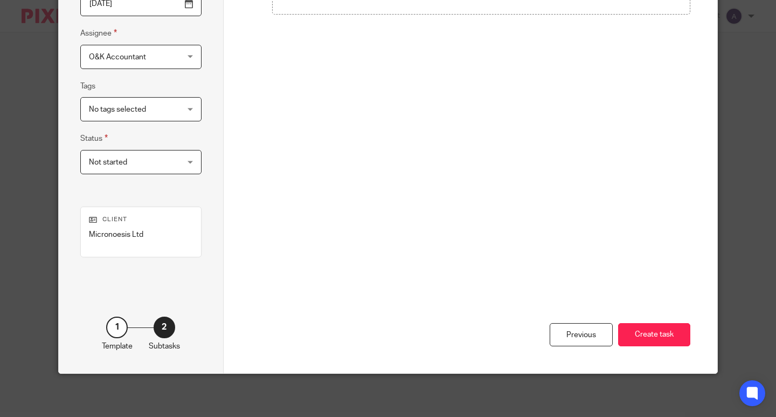
click at [651, 333] on button "Create task" at bounding box center [654, 334] width 72 height 23
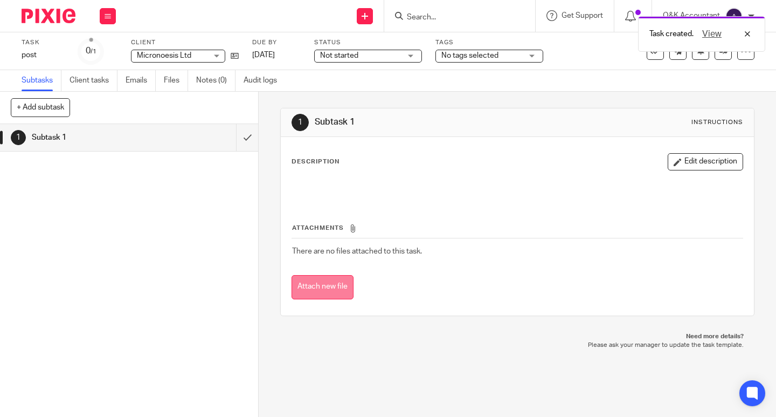
click at [332, 292] on button "Attach new file" at bounding box center [323, 287] width 62 height 24
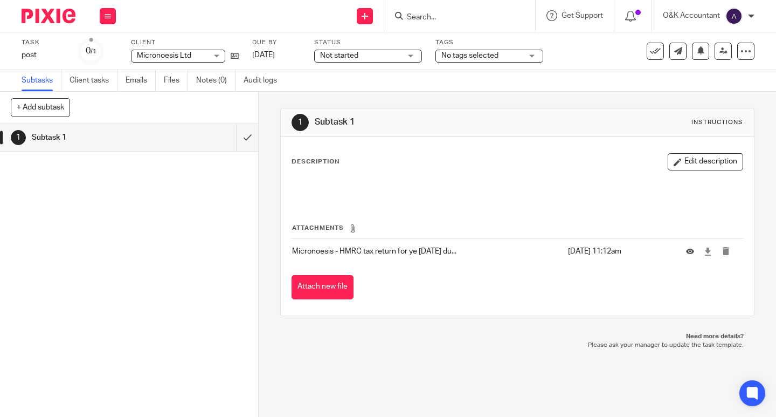
click at [454, 11] on form at bounding box center [463, 15] width 115 height 13
click at [457, 13] on input "Search" at bounding box center [454, 18] width 97 height 10
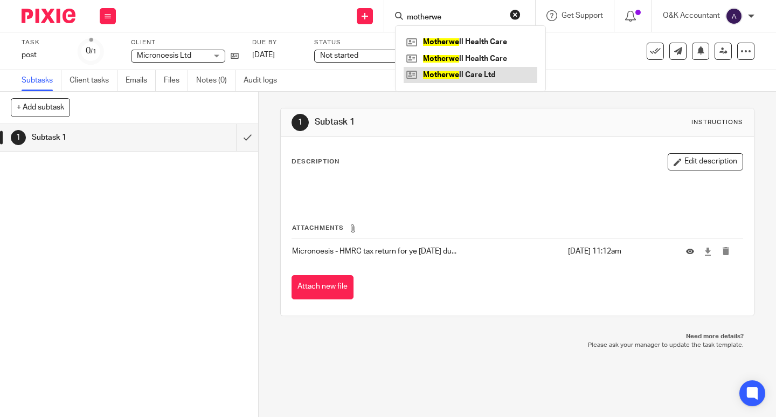
type input "motherwe"
click at [474, 76] on link at bounding box center [471, 75] width 134 height 16
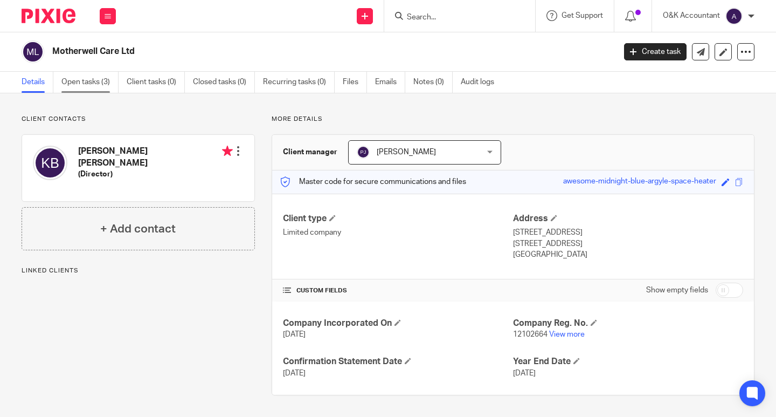
click at [89, 86] on link "Open tasks (3)" at bounding box center [89, 82] width 57 height 21
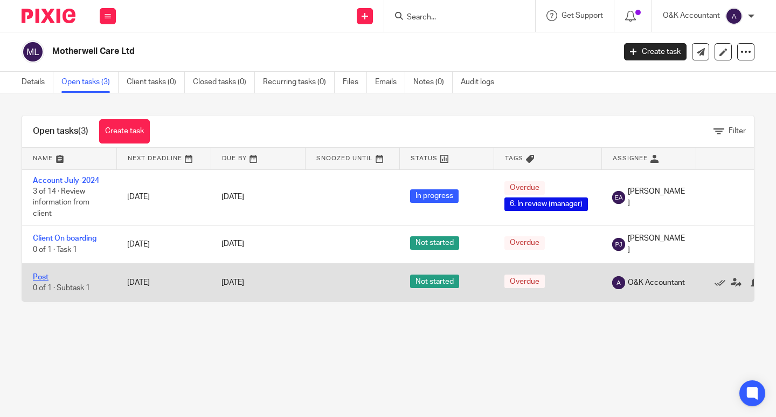
click at [46, 279] on link "Post" at bounding box center [41, 277] width 16 height 8
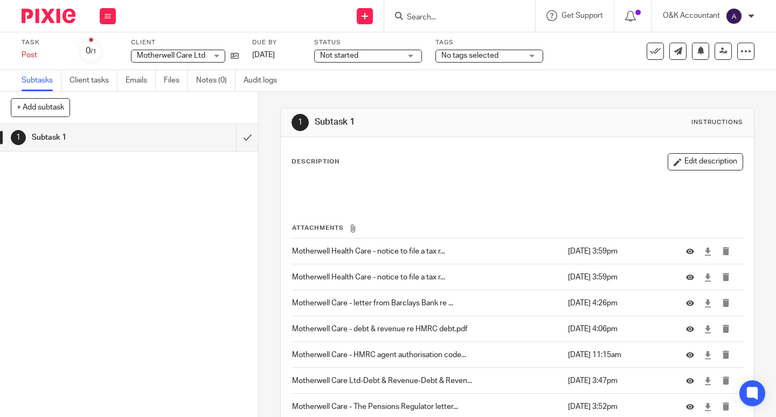
scroll to position [114, 0]
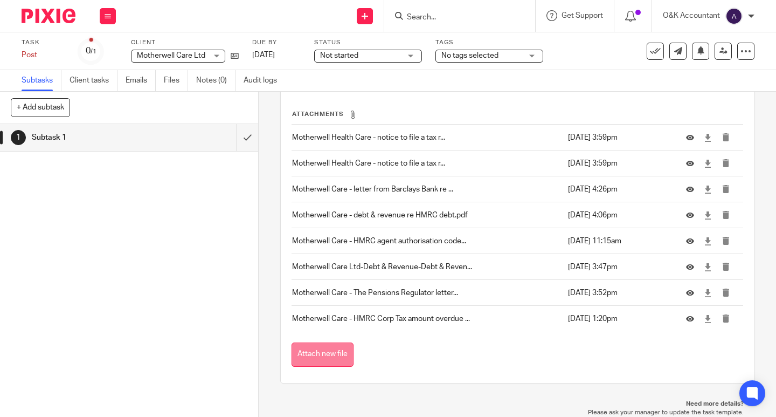
click at [337, 359] on button "Attach new file" at bounding box center [323, 354] width 62 height 24
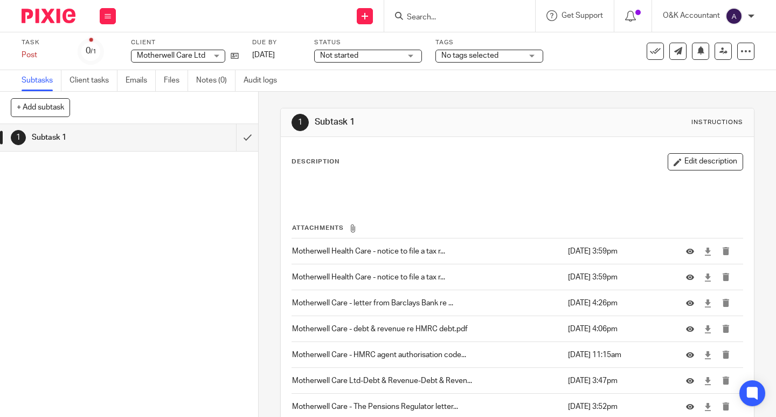
click at [425, 19] on input "Search" at bounding box center [454, 18] width 97 height 10
type input "preve"
click at [444, 37] on link at bounding box center [471, 42] width 134 height 16
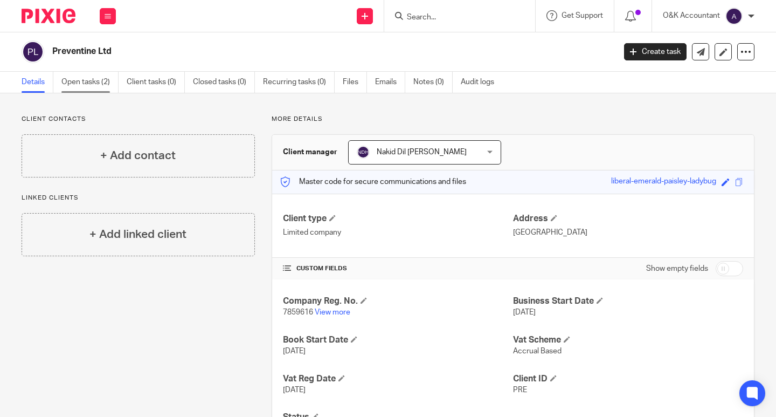
click at [79, 85] on link "Open tasks (2)" at bounding box center [89, 82] width 57 height 21
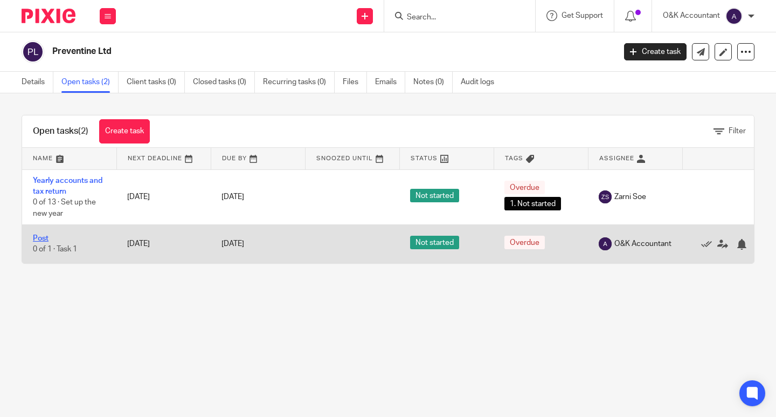
click at [40, 238] on link "Post" at bounding box center [41, 238] width 16 height 8
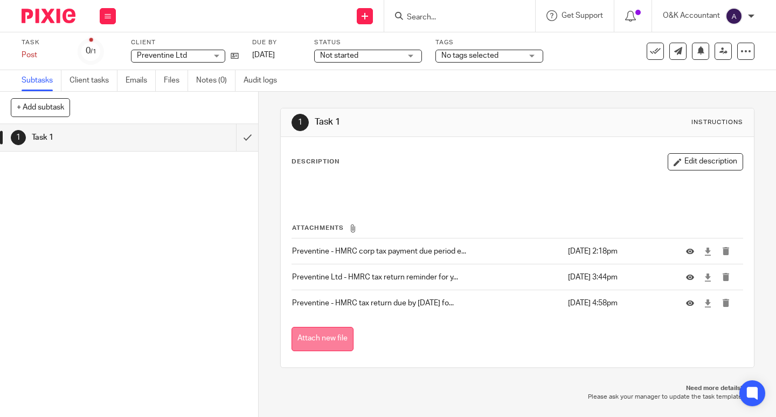
click at [313, 344] on button "Attach new file" at bounding box center [323, 339] width 62 height 24
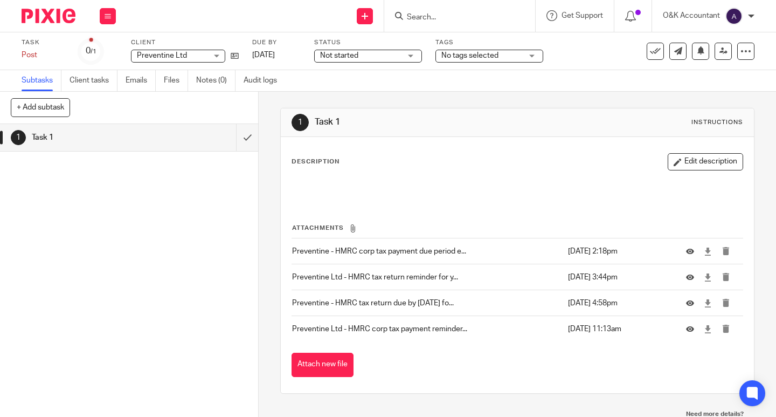
click at [439, 17] on input "Search" at bounding box center [454, 18] width 97 height 10
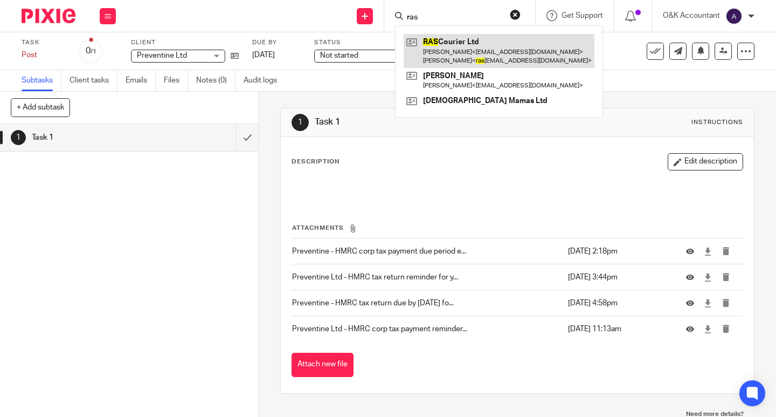
type input "ras"
click at [448, 38] on link at bounding box center [499, 50] width 191 height 33
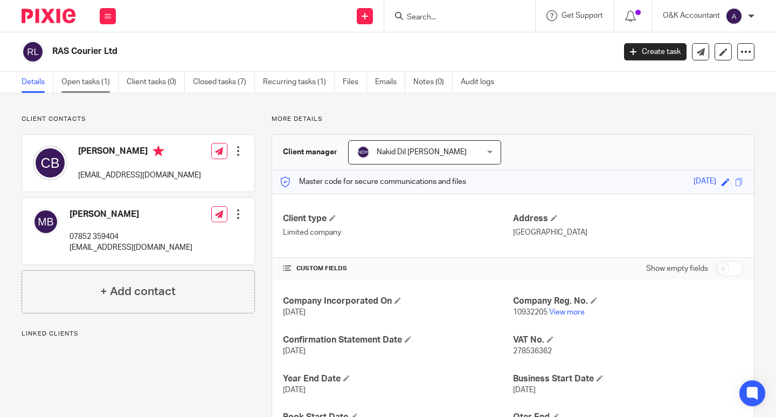
click at [70, 82] on link "Open tasks (1)" at bounding box center [89, 82] width 57 height 21
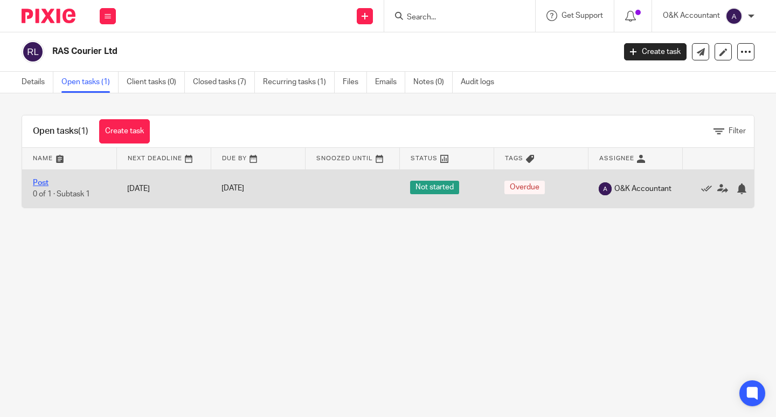
click at [41, 182] on link "Post" at bounding box center [41, 183] width 16 height 8
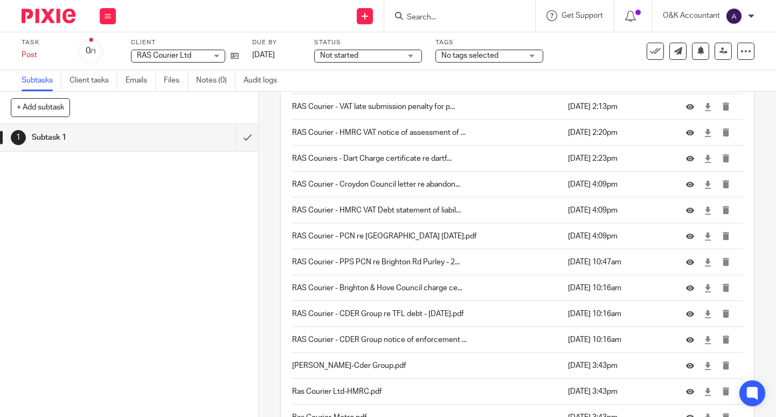
scroll to position [2623, 0]
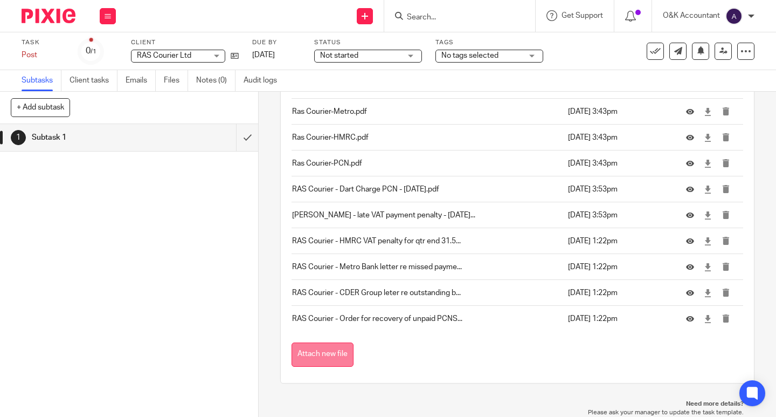
click at [311, 354] on button "Attach new file" at bounding box center [323, 354] width 62 height 24
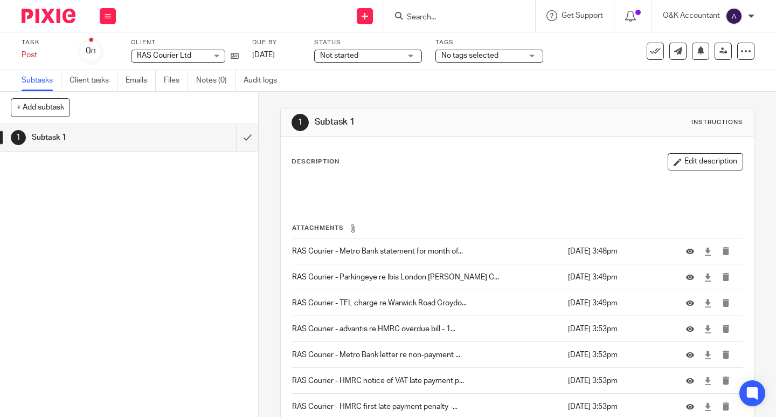
click at [461, 21] on input "Search" at bounding box center [454, 18] width 97 height 10
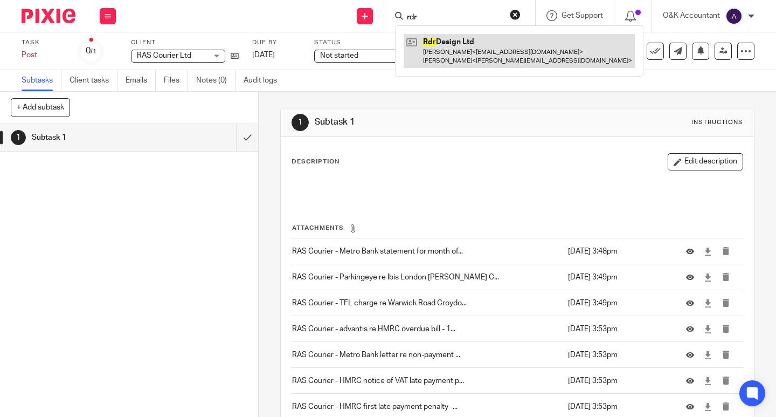
type input "rdr"
click at [441, 55] on link at bounding box center [519, 50] width 231 height 33
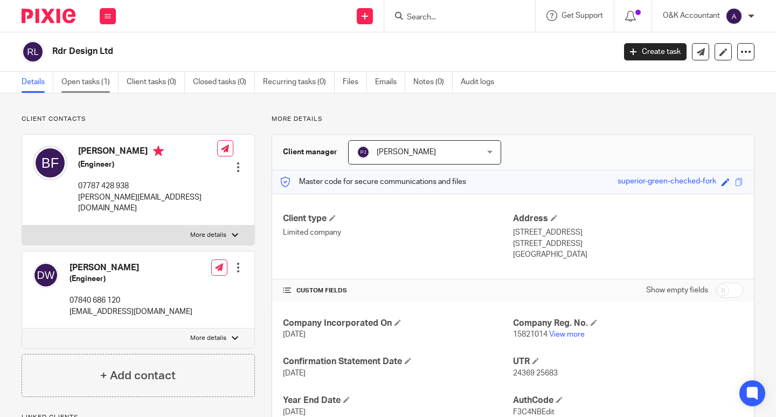
click at [75, 82] on link "Open tasks (1)" at bounding box center [89, 82] width 57 height 21
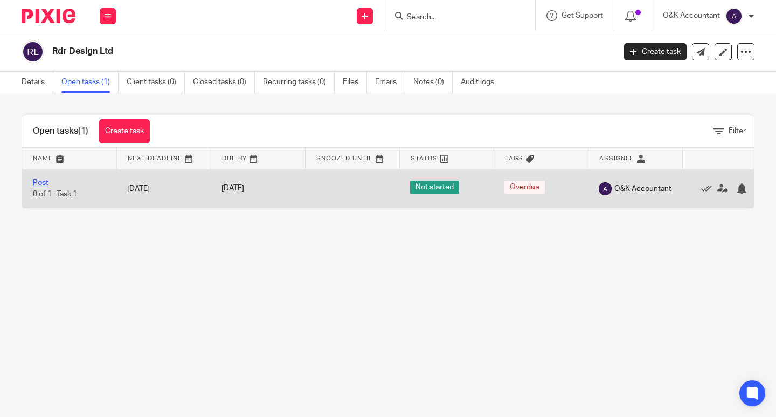
click at [41, 185] on link "Post" at bounding box center [41, 183] width 16 height 8
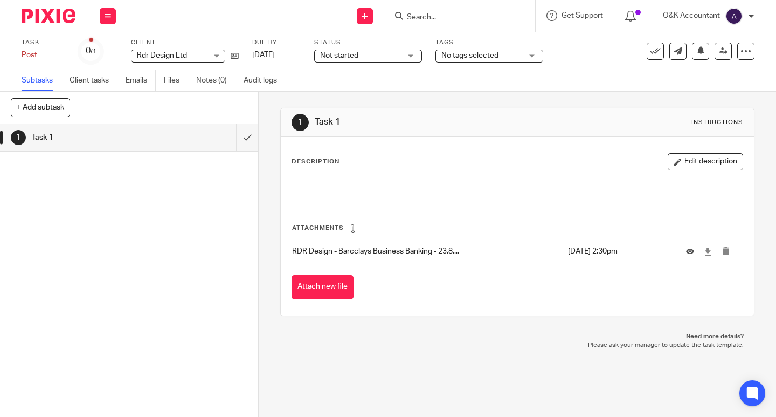
click at [322, 302] on div "Description Edit description Attachments RDR Design - Barcclays Business Bankin…" at bounding box center [517, 226] width 473 height 178
click at [321, 290] on button "Attach new file" at bounding box center [323, 287] width 62 height 24
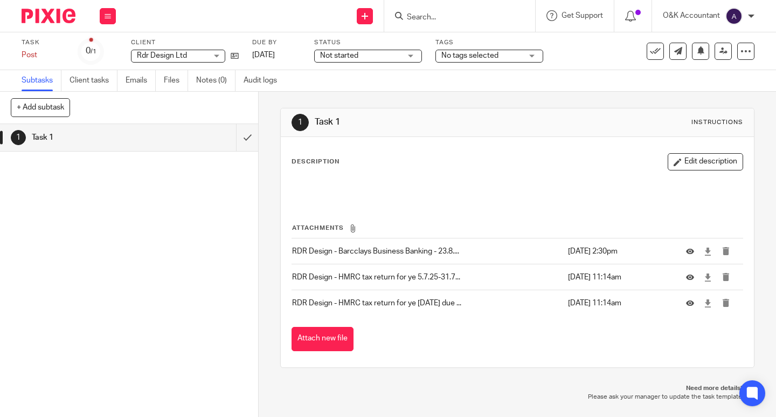
click at [416, 19] on input "Search" at bounding box center [454, 18] width 97 height 10
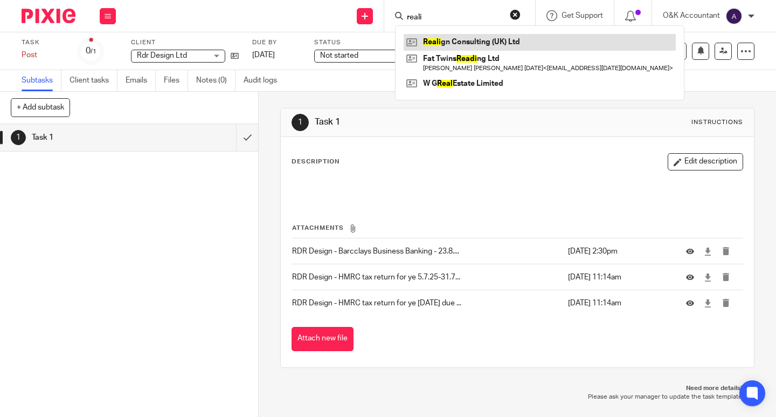
type input "reali"
click at [436, 44] on link at bounding box center [540, 42] width 272 height 16
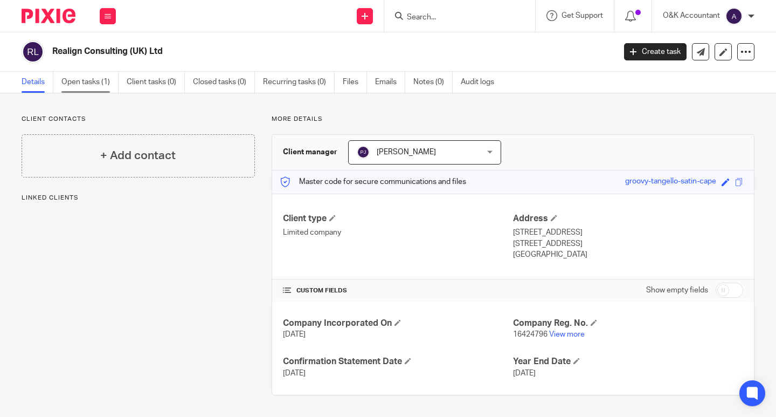
click at [91, 80] on link "Open tasks (1)" at bounding box center [89, 82] width 57 height 21
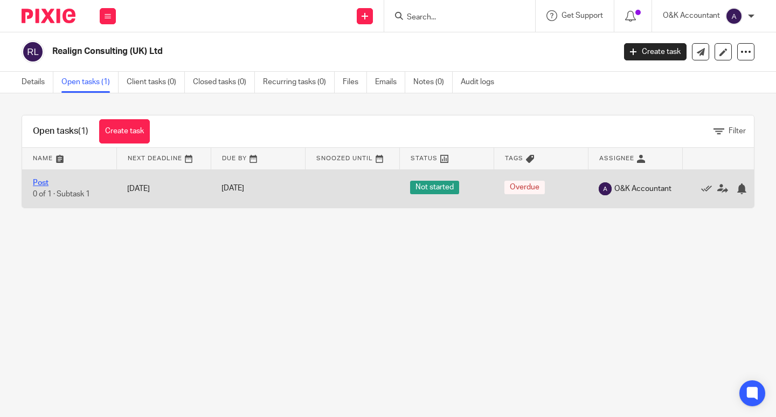
click at [45, 179] on link "Post" at bounding box center [41, 183] width 16 height 8
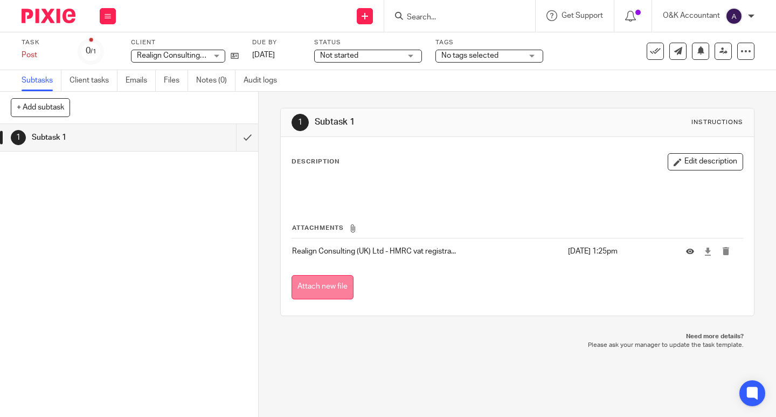
click at [305, 287] on button "Attach new file" at bounding box center [323, 287] width 62 height 24
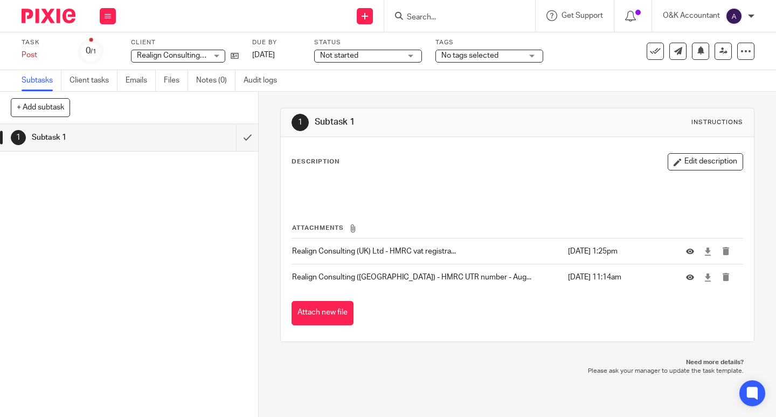
click at [422, 13] on input "Search" at bounding box center [454, 18] width 97 height 10
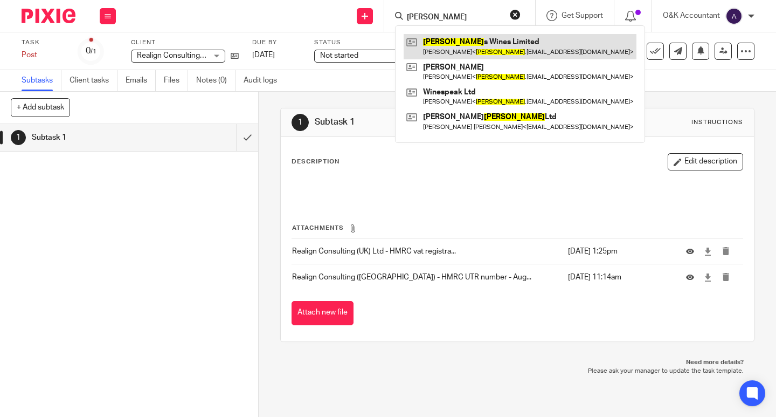
type input "[PERSON_NAME]"
click at [459, 43] on link at bounding box center [520, 46] width 233 height 25
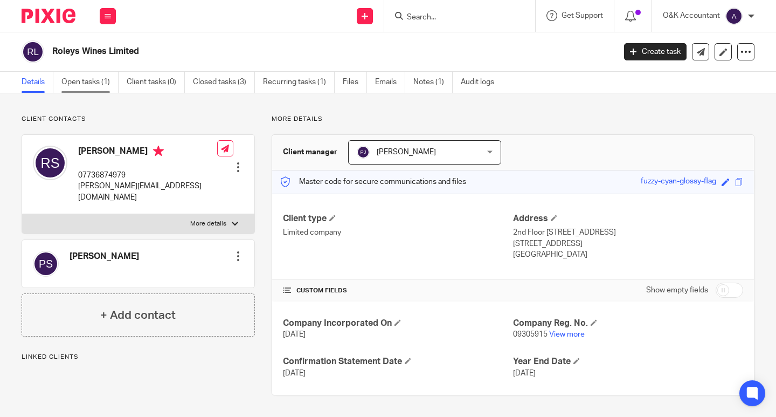
click at [81, 82] on link "Open tasks (1)" at bounding box center [89, 82] width 57 height 21
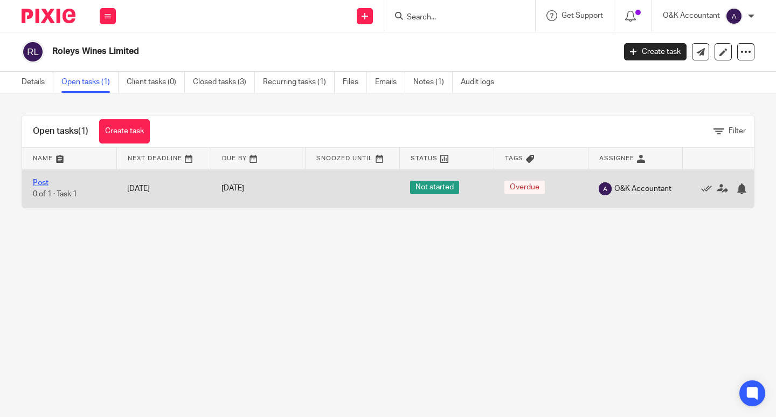
click at [45, 183] on link "Post" at bounding box center [41, 183] width 16 height 8
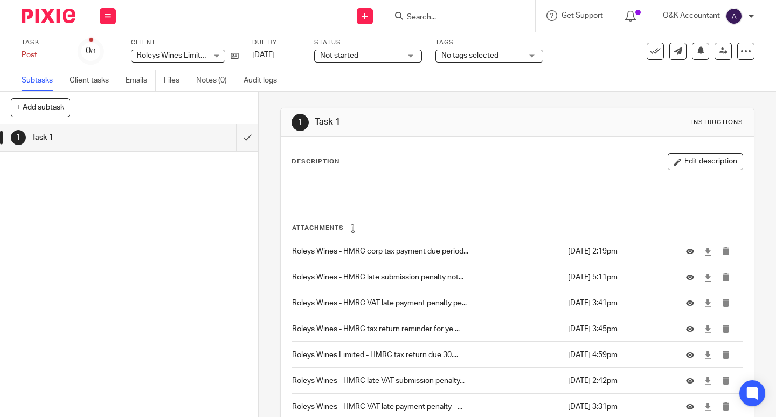
scroll to position [191, 0]
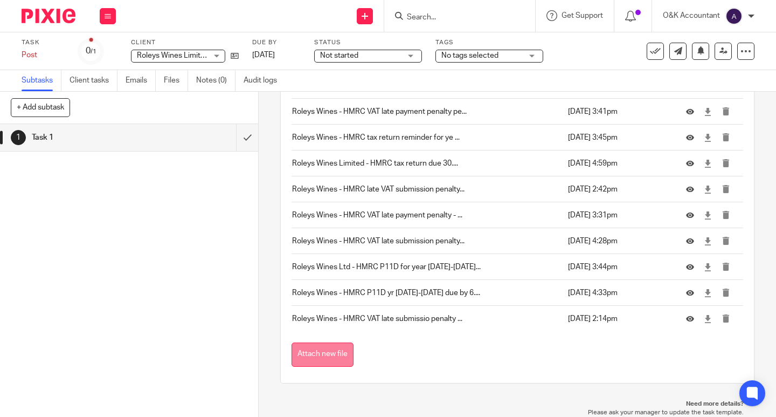
click at [334, 349] on button "Attach new file" at bounding box center [323, 354] width 62 height 24
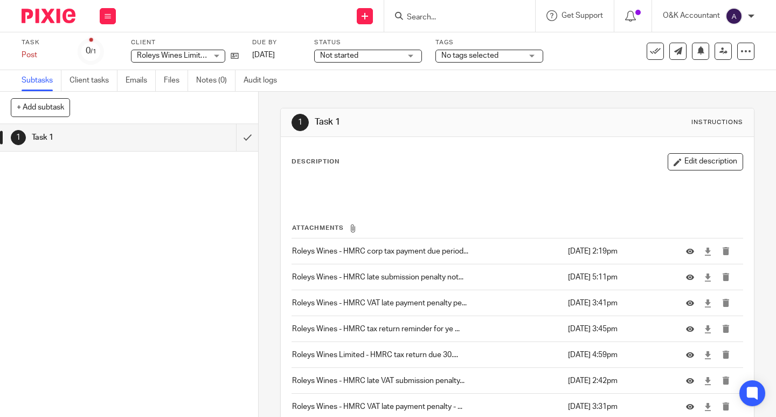
click at [445, 15] on input "Search" at bounding box center [454, 18] width 97 height 10
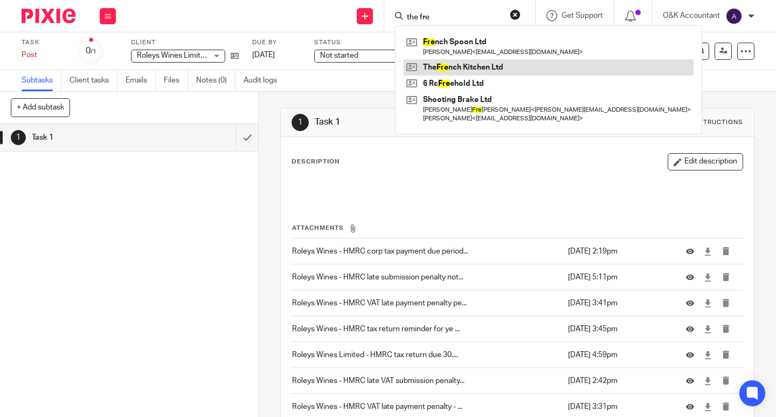
type input "the fre"
click at [460, 64] on link at bounding box center [549, 67] width 290 height 16
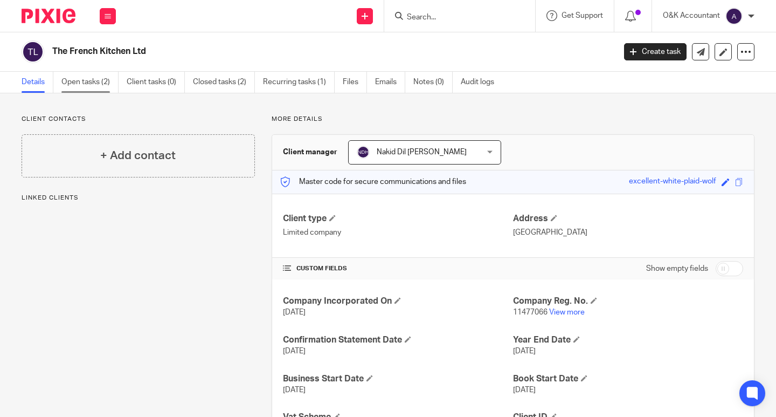
click at [73, 79] on link "Open tasks (2)" at bounding box center [89, 82] width 57 height 21
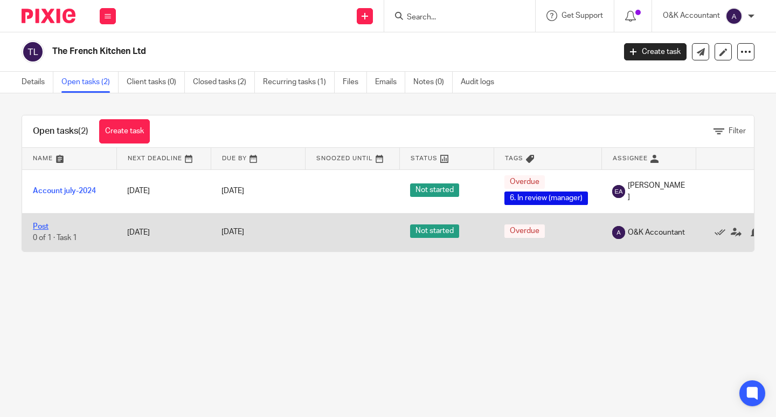
click at [41, 227] on link "Post" at bounding box center [41, 227] width 16 height 8
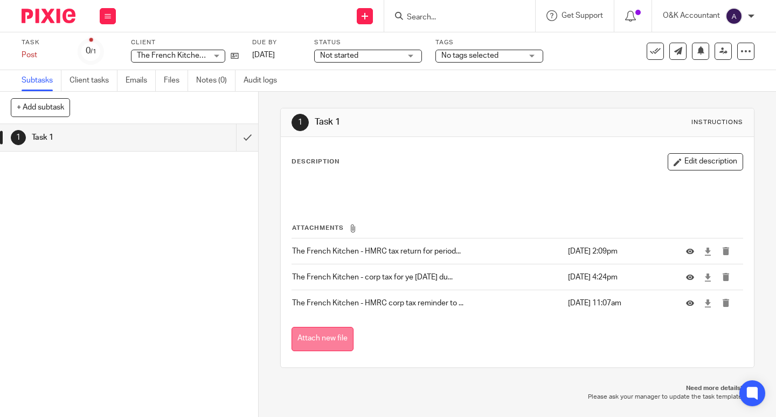
click at [328, 335] on button "Attach new file" at bounding box center [323, 339] width 62 height 24
